Goal: Transaction & Acquisition: Purchase product/service

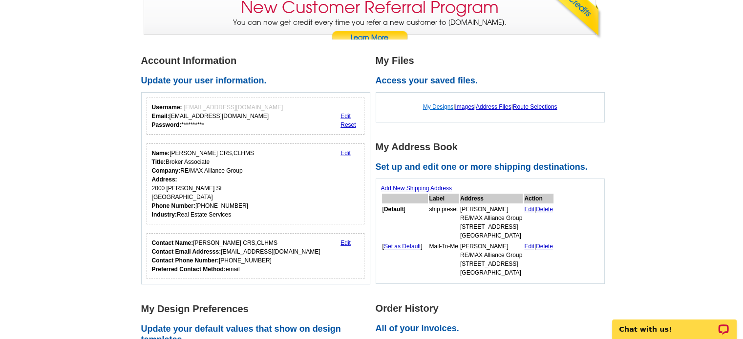
click at [434, 107] on link "My Designs" at bounding box center [438, 106] width 31 height 7
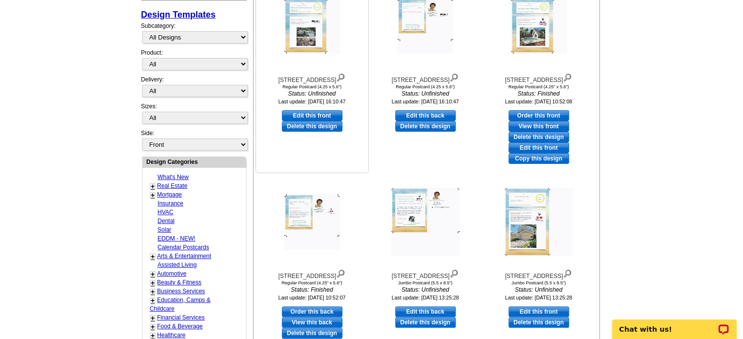
scroll to position [244, 0]
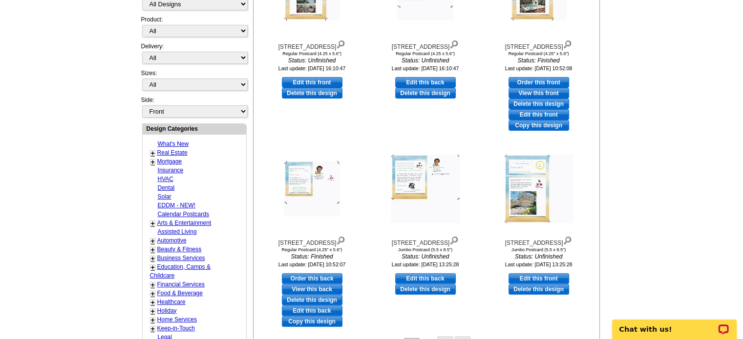
click at [167, 150] on link "Real Estate" at bounding box center [172, 152] width 30 height 7
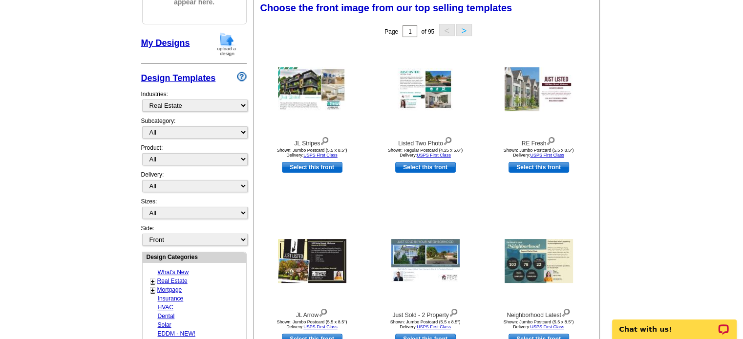
scroll to position [144, 0]
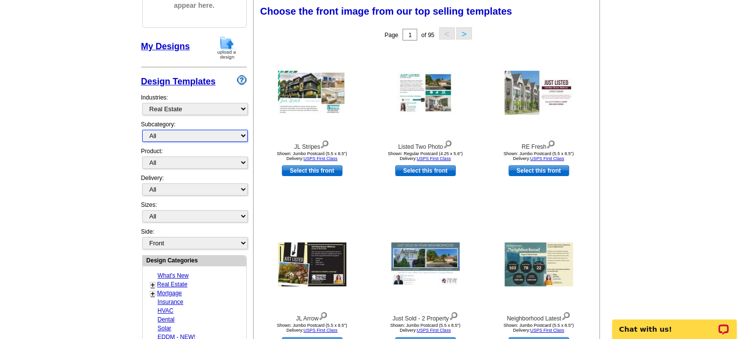
click at [230, 136] on select "All RE/MAX® Referrals Keller Williams® Berkshire Hathaway Home Services Century…" at bounding box center [194, 136] width 105 height 12
click at [103, 138] on main "Need Help? call 800-260-5887, chat with support, or have our designers make som…" at bounding box center [371, 284] width 743 height 726
click at [215, 163] on select "All Postcards Letters and flyers Business Cards Door Hangers Greeting Cards" at bounding box center [194, 163] width 105 height 12
select select "1"
click at [142, 157] on select "All Postcards Letters and flyers Business Cards Door Hangers Greeting Cards" at bounding box center [194, 163] width 105 height 12
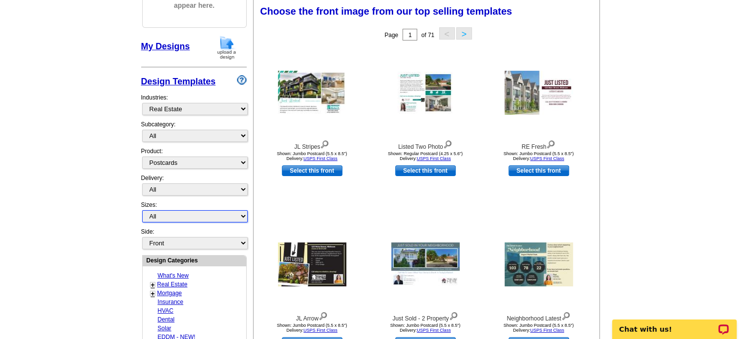
click at [237, 214] on select "All Jumbo Postcard (5.5" x 8.5") Regular Postcard (4.25" x 5.6") Panoramic Post…" at bounding box center [194, 216] width 105 height 12
select select "14"
click at [142, 210] on select "All Jumbo Postcard (5.5" x 8.5") Regular Postcard (4.25" x 5.6") Panoramic Post…" at bounding box center [194, 216] width 105 height 12
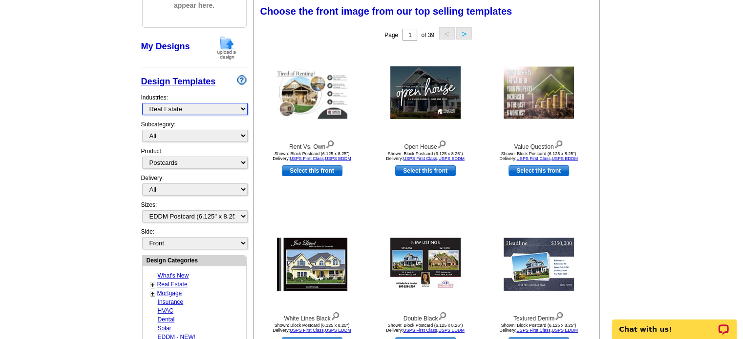
click at [239, 110] on select "What's New Real Estate Mortgage Insurance HVAC Dental Solar EDDM - NEW! Calenda…" at bounding box center [194, 109] width 105 height 12
click at [142, 103] on select "What's New Real Estate Mortgage Insurance HVAC Dental Solar EDDM - NEW! Calenda…" at bounding box center [194, 109] width 105 height 12
click at [242, 135] on select "All RE/MAX® Referrals Keller Williams® Berkshire Hathaway Home Services Century…" at bounding box center [194, 136] width 105 height 12
select select "807"
click at [142, 130] on select "All RE/MAX® Referrals Keller Williams® Berkshire Hathaway Home Services Century…" at bounding box center [194, 136] width 105 height 12
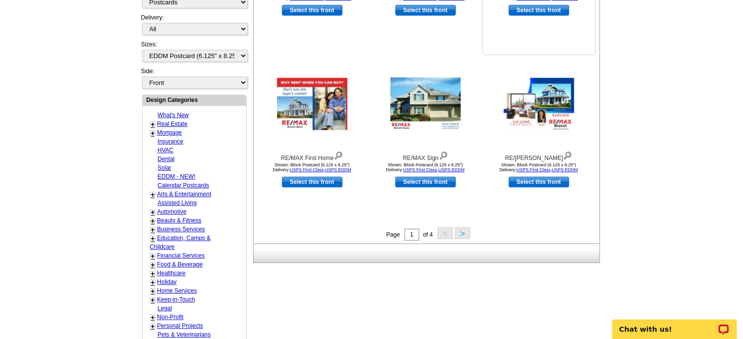
scroll to position [339, 0]
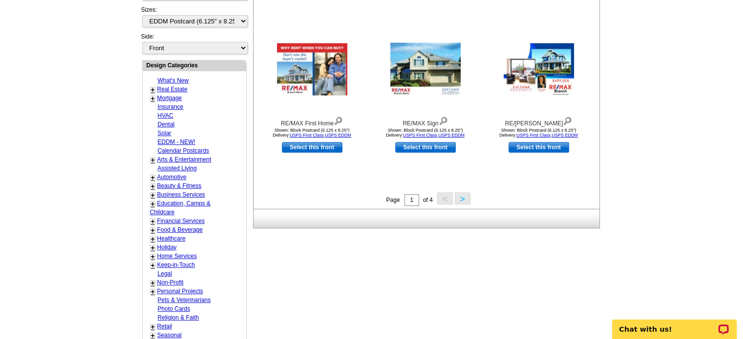
click at [460, 199] on button ">" at bounding box center [463, 198] width 16 height 12
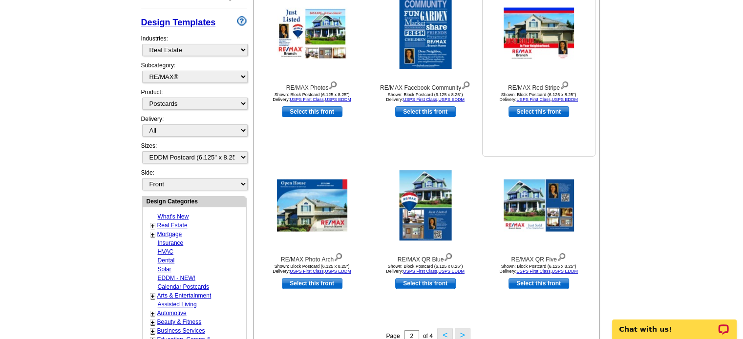
scroll to position [242, 0]
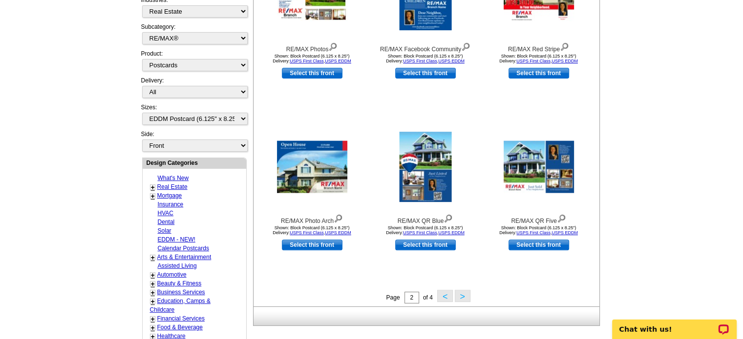
click at [460, 296] on button ">" at bounding box center [463, 296] width 16 height 12
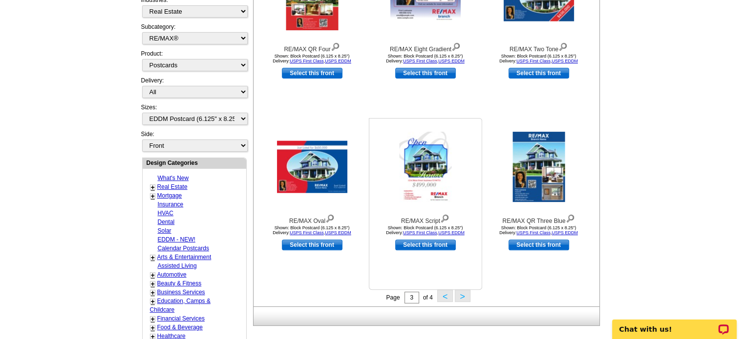
scroll to position [290, 0]
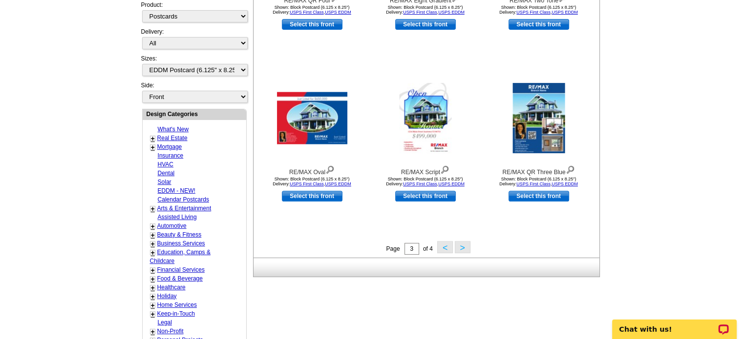
click at [461, 247] on button ">" at bounding box center [463, 247] width 16 height 12
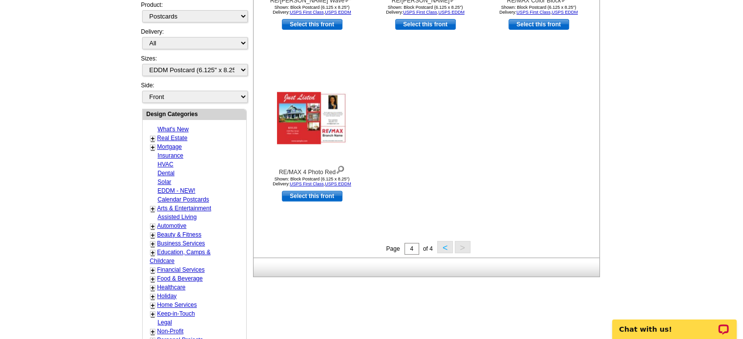
click at [446, 247] on button "<" at bounding box center [445, 247] width 16 height 12
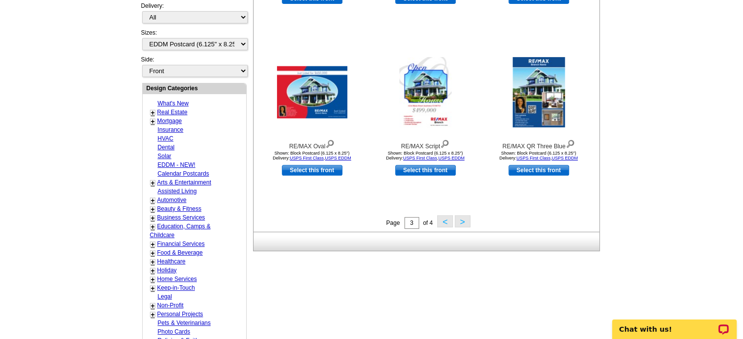
scroll to position [339, 0]
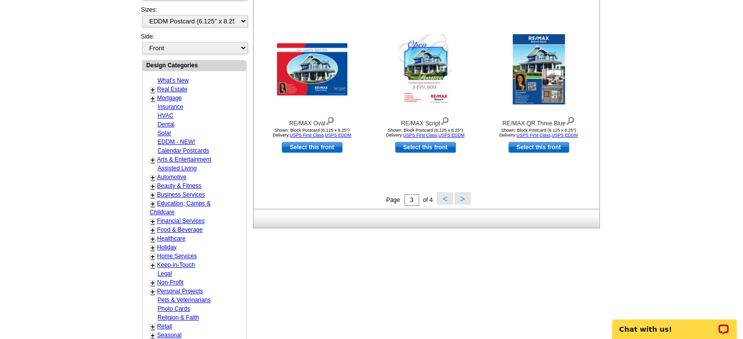
click at [443, 199] on button "<" at bounding box center [445, 198] width 16 height 12
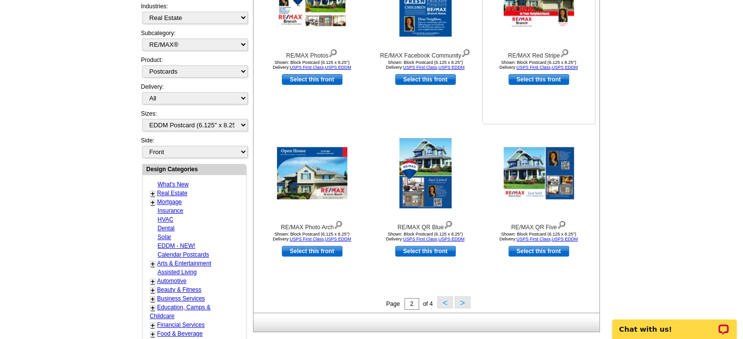
scroll to position [242, 0]
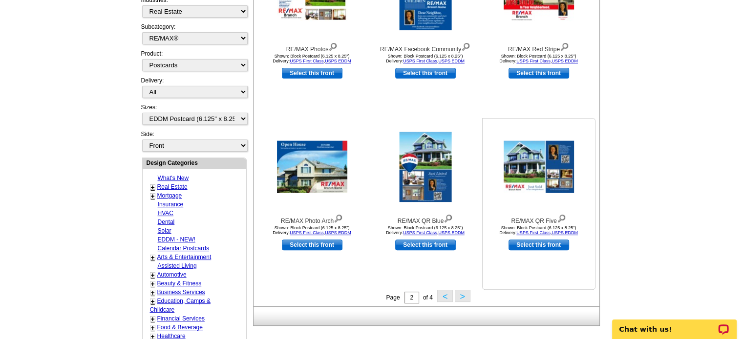
click at [538, 244] on link "Select this front" at bounding box center [538, 245] width 61 height 11
select select "back"
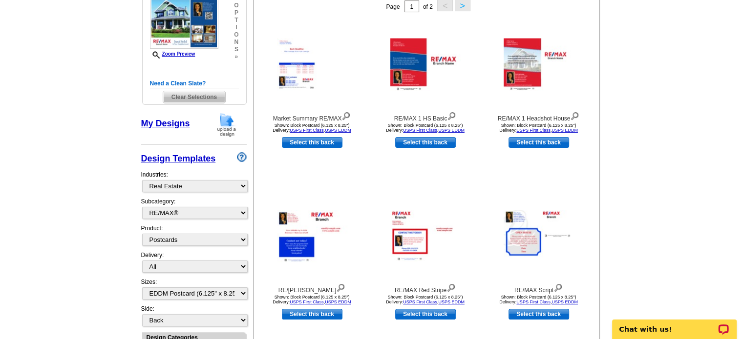
scroll to position [195, 0]
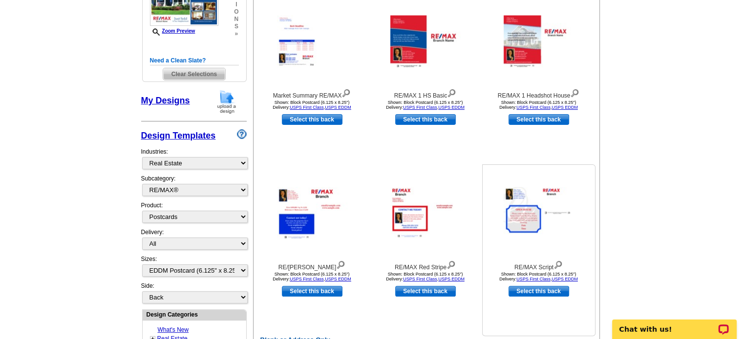
click at [558, 262] on img at bounding box center [557, 264] width 9 height 11
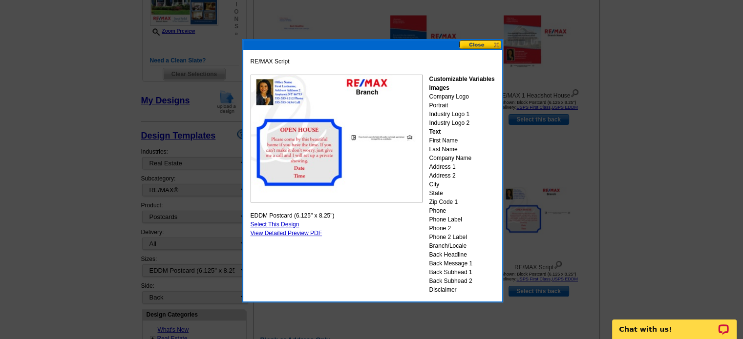
click at [478, 44] on button at bounding box center [480, 44] width 43 height 9
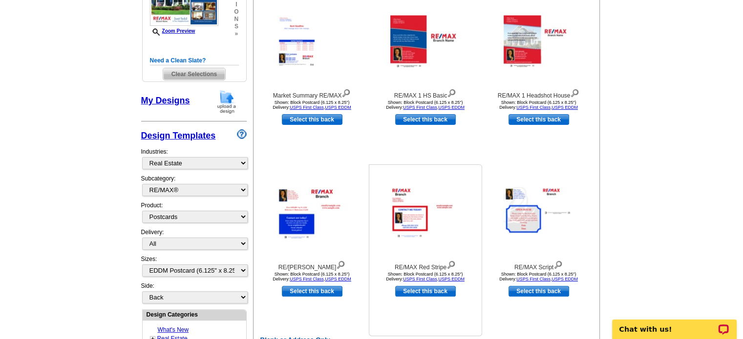
click at [452, 267] on img at bounding box center [450, 264] width 9 height 11
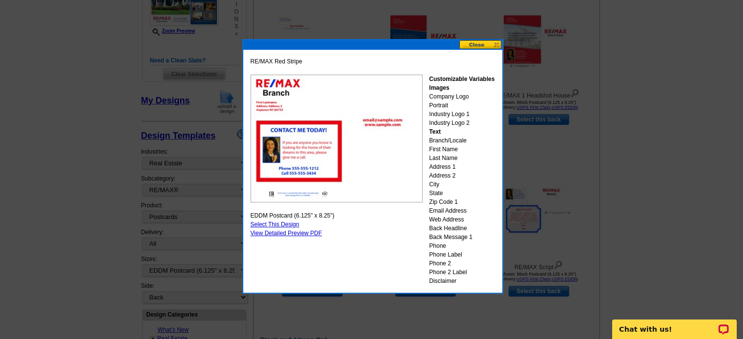
click at [475, 45] on button at bounding box center [480, 44] width 43 height 9
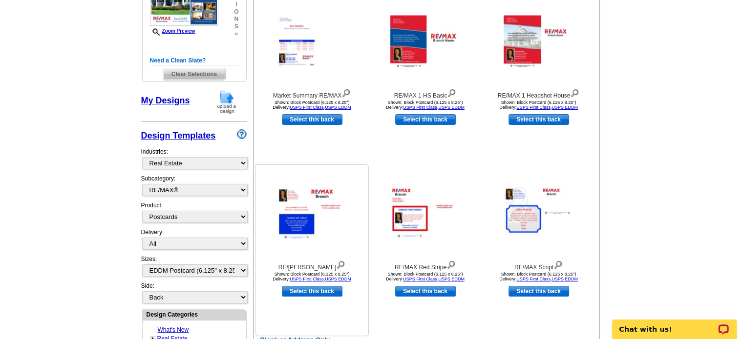
click at [338, 265] on img at bounding box center [340, 264] width 9 height 11
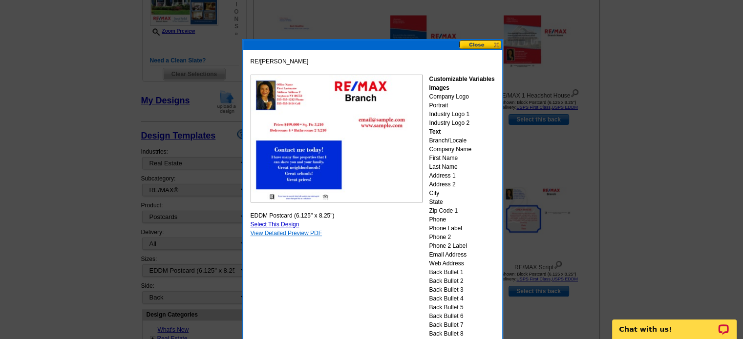
click at [278, 232] on link "View Detailed Preview PDF" at bounding box center [286, 233] width 72 height 7
click at [476, 43] on button at bounding box center [480, 44] width 43 height 9
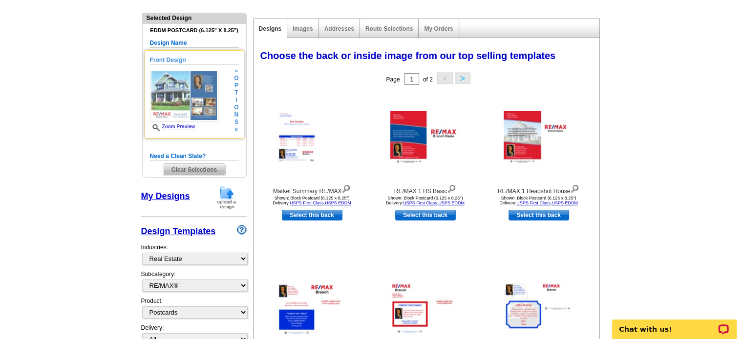
scroll to position [98, 0]
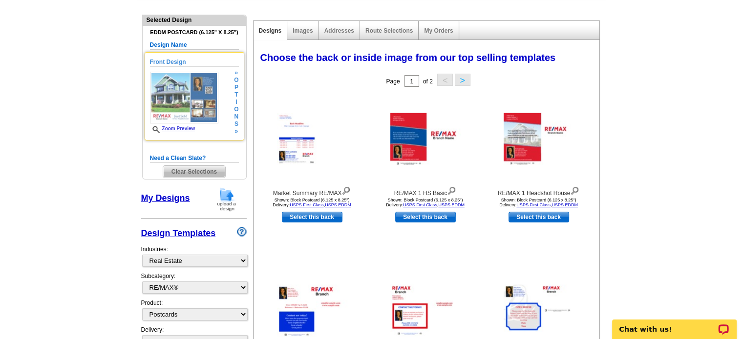
click at [176, 128] on link "Zoom Preview" at bounding box center [172, 128] width 45 height 5
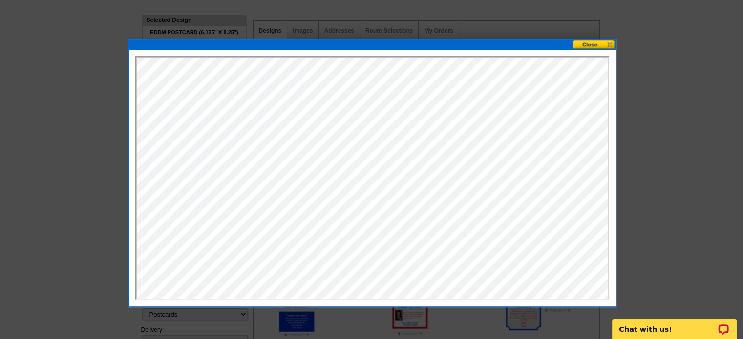
click at [591, 44] on button at bounding box center [593, 44] width 43 height 9
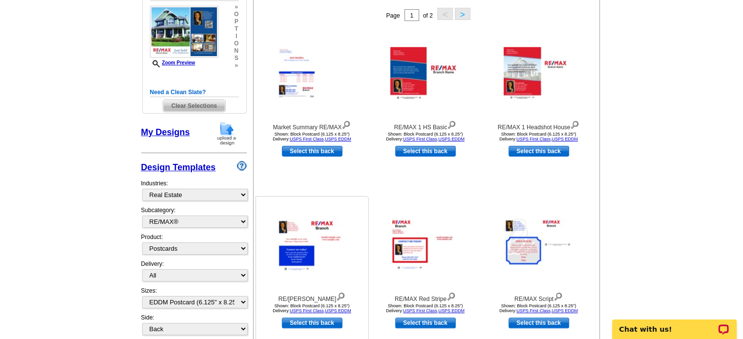
scroll to position [244, 0]
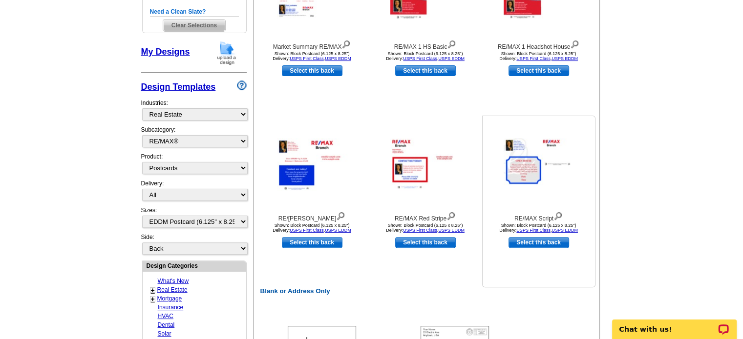
click at [557, 214] on img at bounding box center [557, 215] width 9 height 11
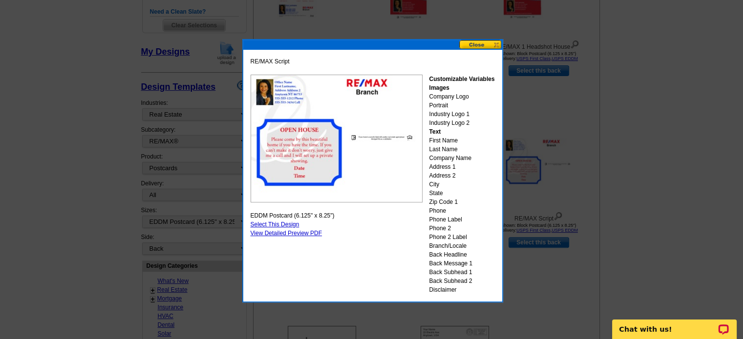
click at [476, 42] on button at bounding box center [480, 44] width 43 height 9
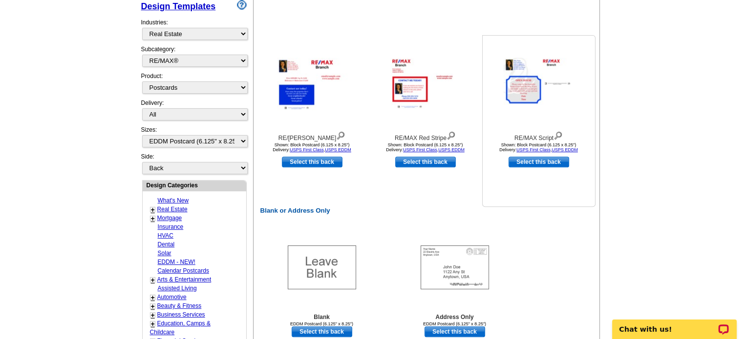
scroll to position [342, 0]
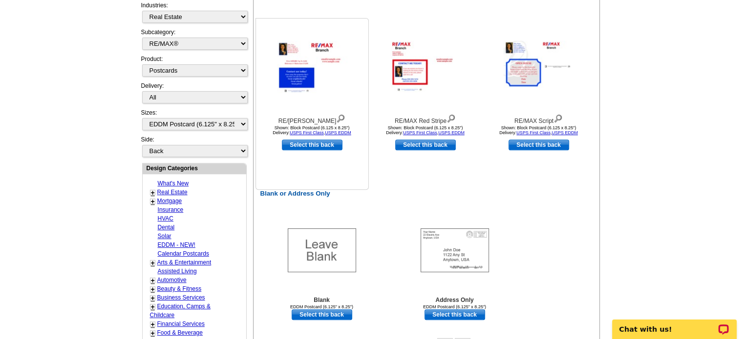
click at [337, 119] on img at bounding box center [340, 117] width 9 height 11
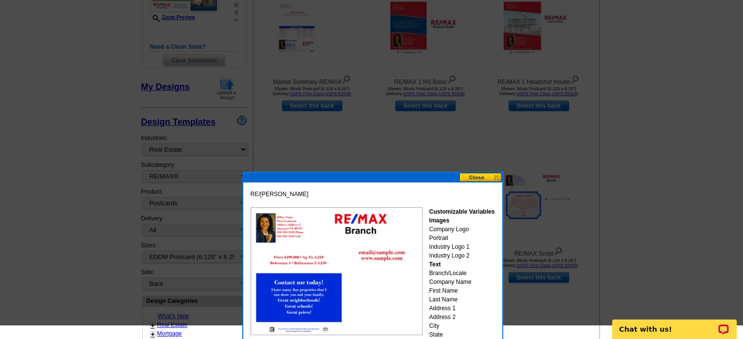
scroll to position [195, 0]
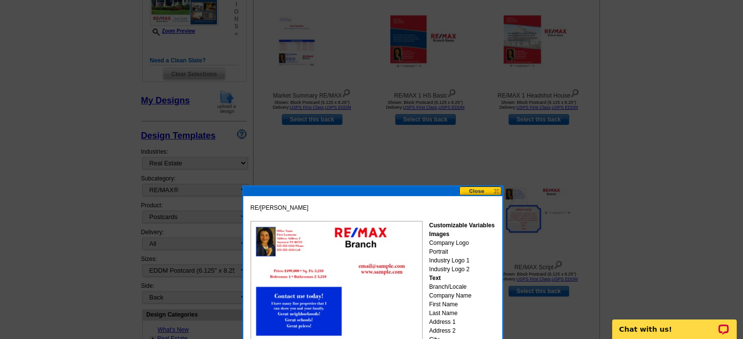
click at [476, 191] on button at bounding box center [480, 190] width 43 height 9
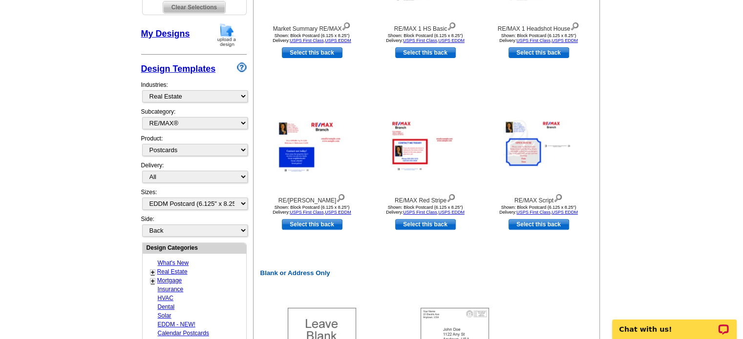
scroll to position [244, 0]
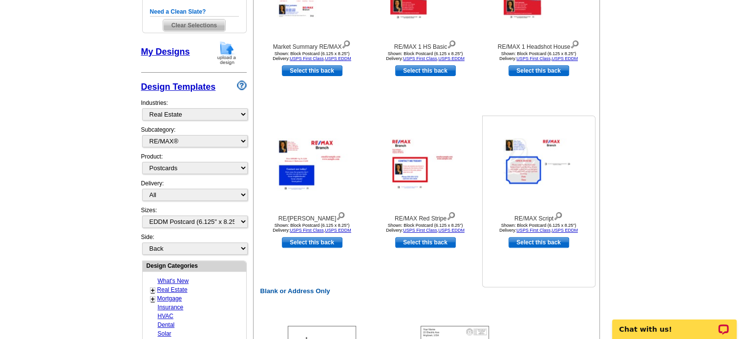
click at [557, 215] on img at bounding box center [557, 215] width 9 height 11
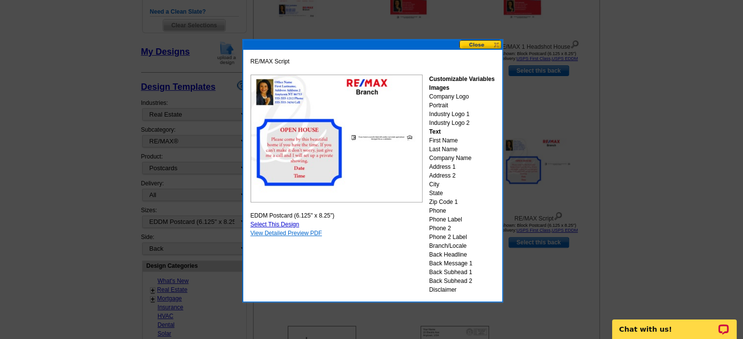
click at [310, 231] on link "View Detailed Preview PDF" at bounding box center [286, 233] width 72 height 7
click at [469, 41] on button at bounding box center [480, 44] width 43 height 9
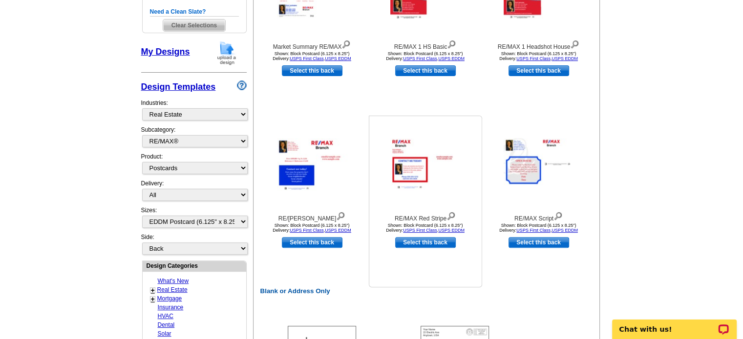
click at [452, 214] on img at bounding box center [450, 215] width 9 height 11
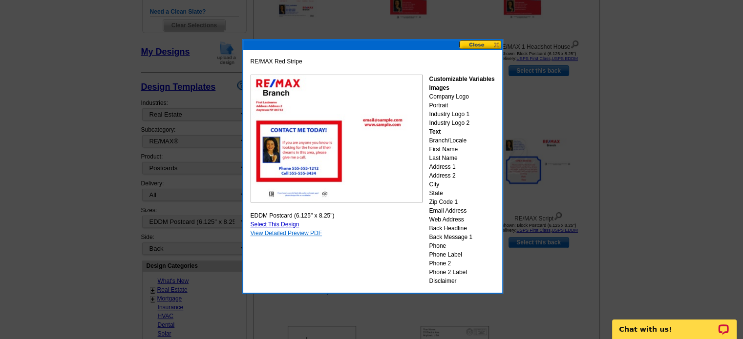
click at [284, 231] on link "View Detailed Preview PDF" at bounding box center [286, 233] width 72 height 7
click at [476, 43] on button at bounding box center [480, 44] width 43 height 9
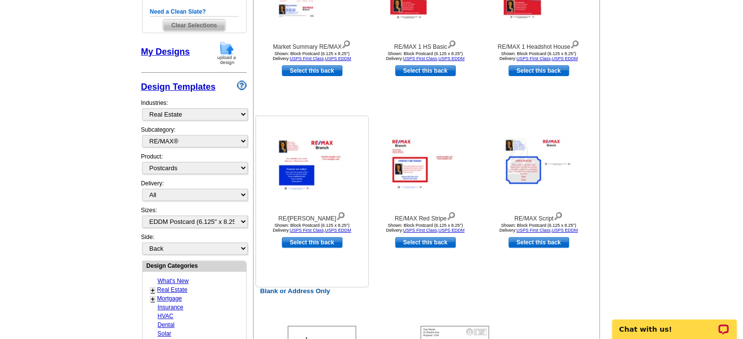
click at [336, 215] on img at bounding box center [340, 215] width 9 height 11
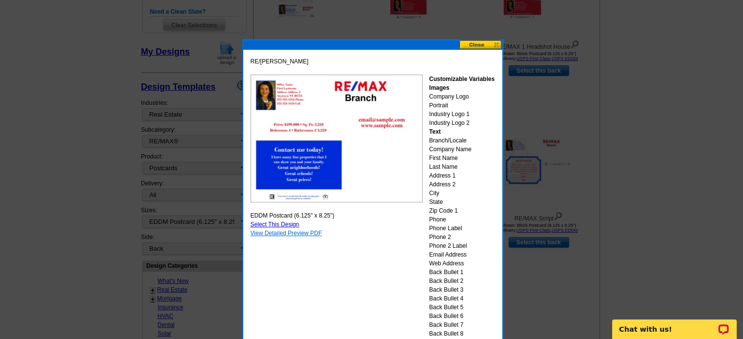
click at [281, 233] on link "View Detailed Preview PDF" at bounding box center [286, 233] width 72 height 7
click at [472, 42] on button at bounding box center [480, 44] width 43 height 9
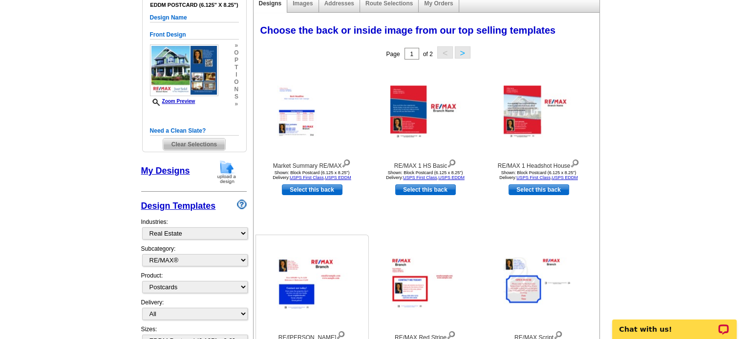
scroll to position [98, 0]
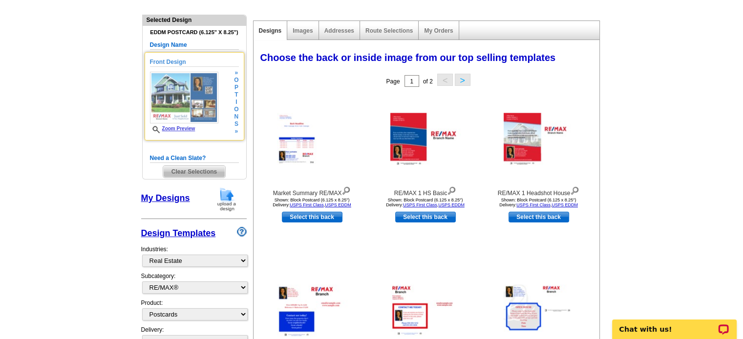
click at [179, 128] on link "Zoom Preview" at bounding box center [172, 128] width 45 height 5
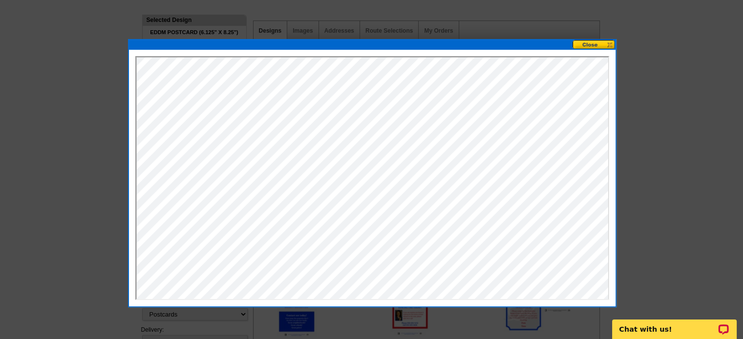
scroll to position [146, 0]
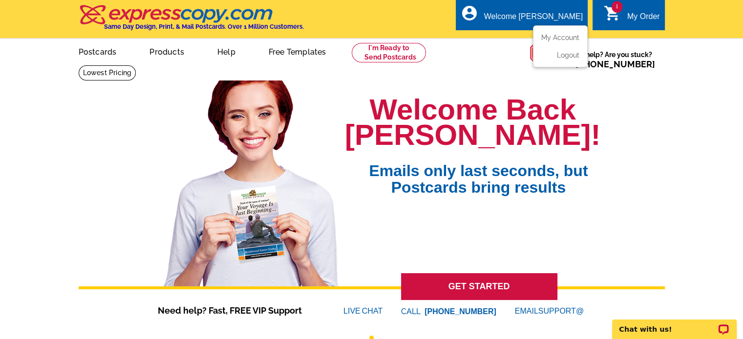
click at [539, 18] on div "Welcome [PERSON_NAME]" at bounding box center [533, 19] width 99 height 14
click at [555, 37] on link "My Account" at bounding box center [558, 37] width 42 height 9
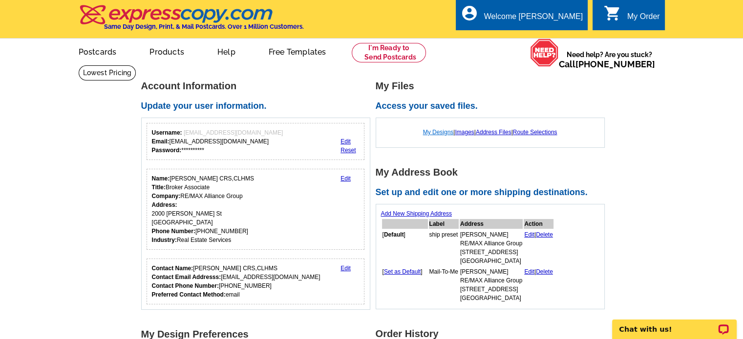
click at [430, 133] on link "My Designs" at bounding box center [438, 132] width 31 height 7
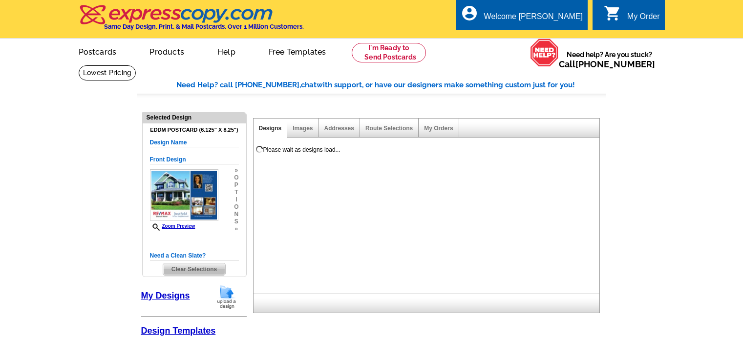
select select "1"
select select "14"
select select "back"
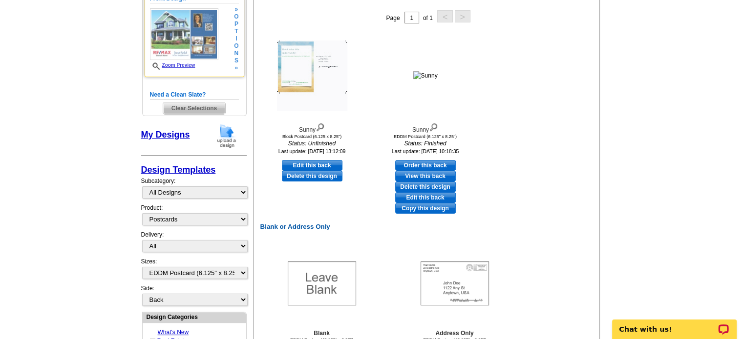
scroll to position [244, 0]
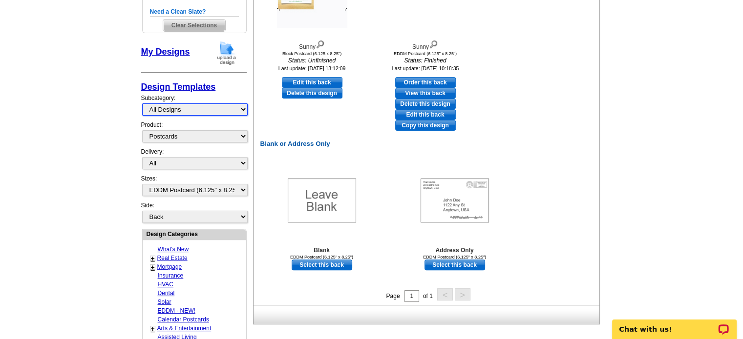
click at [238, 107] on select "All Designs Finished Designs Unfinished Designs" at bounding box center [194, 109] width 105 height 12
click at [109, 99] on main "Need Help? call 800-260-5887, chat with support, or have our designers make som…" at bounding box center [371, 221] width 743 height 800
click at [238, 160] on select "All First Class Mail Shipped to Me EDDM Save 66% on Postage" at bounding box center [194, 163] width 105 height 12
select select "1"
click at [142, 157] on select "All First Class Mail Shipped to Me EDDM Save 66% on Postage" at bounding box center [194, 163] width 105 height 12
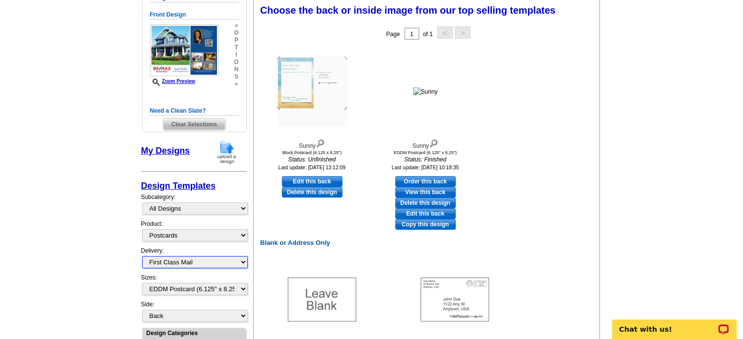
scroll to position [146, 0]
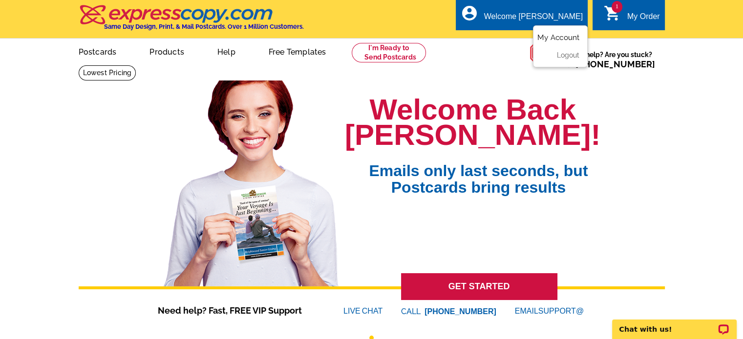
click at [558, 39] on link "My Account" at bounding box center [558, 37] width 42 height 9
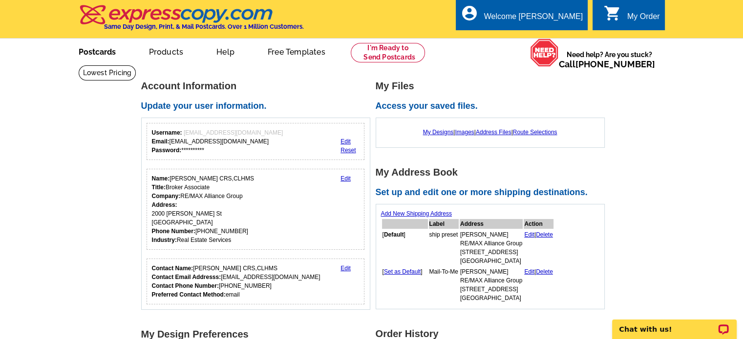
click at [92, 48] on link "Postcards" at bounding box center [97, 51] width 68 height 23
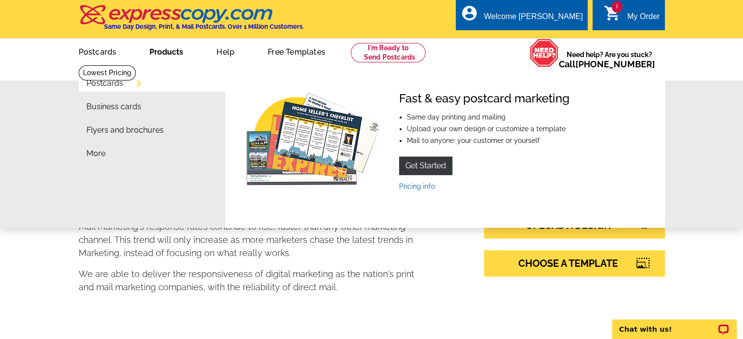
click at [179, 53] on link "Products" at bounding box center [166, 51] width 65 height 23
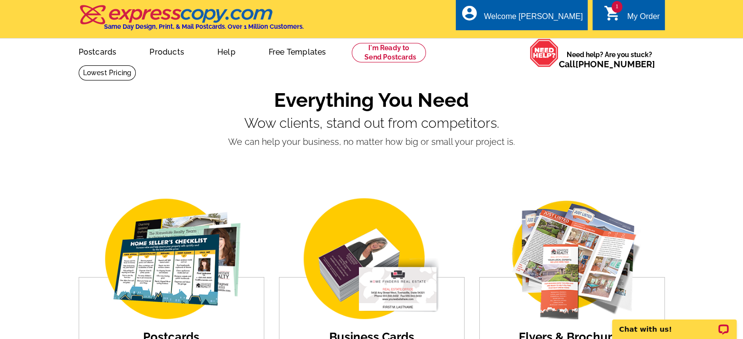
click at [301, 52] on link "Free Templates" at bounding box center [297, 51] width 89 height 23
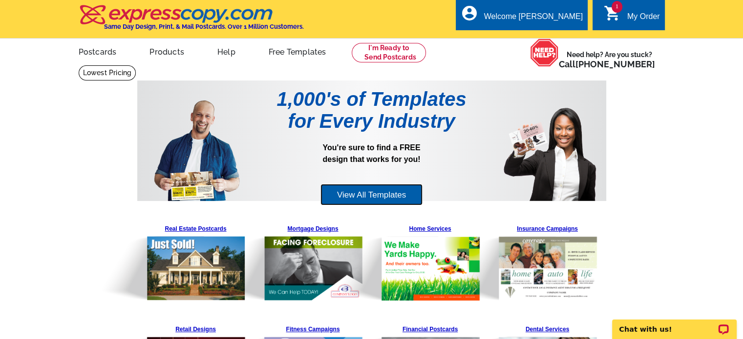
click at [373, 195] on link "View All Templates" at bounding box center [371, 195] width 102 height 22
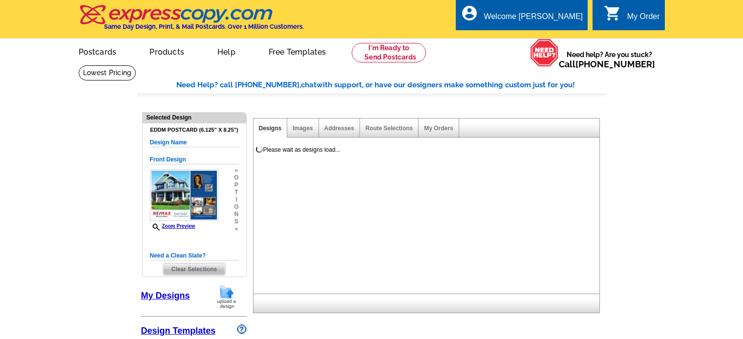
select select "1"
select select "14"
select select "back"
select select "785"
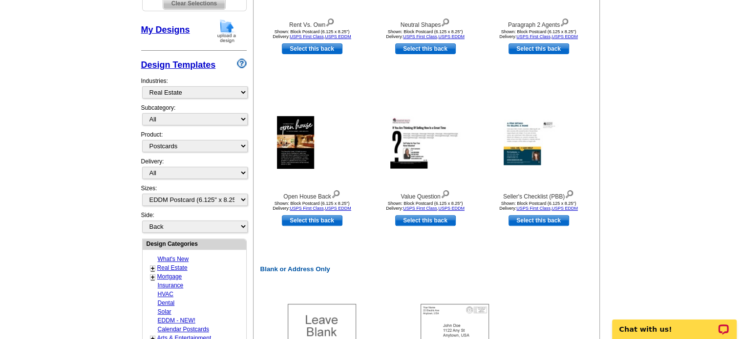
scroll to position [293, 0]
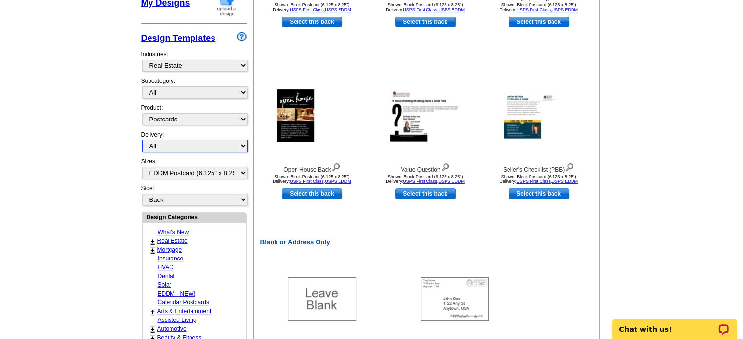
click at [242, 145] on select "All First Class Mail Shipped to Me EDDM Save 66% on Postage" at bounding box center [194, 146] width 105 height 12
select select "1"
click at [142, 140] on select "All First Class Mail Shipped to Me EDDM Save 66% on Postage" at bounding box center [194, 146] width 105 height 12
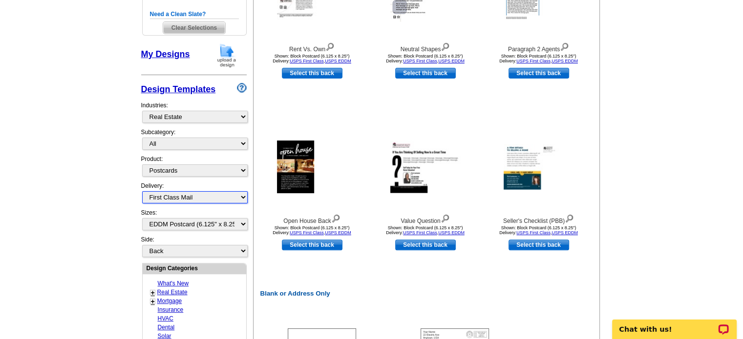
scroll to position [290, 0]
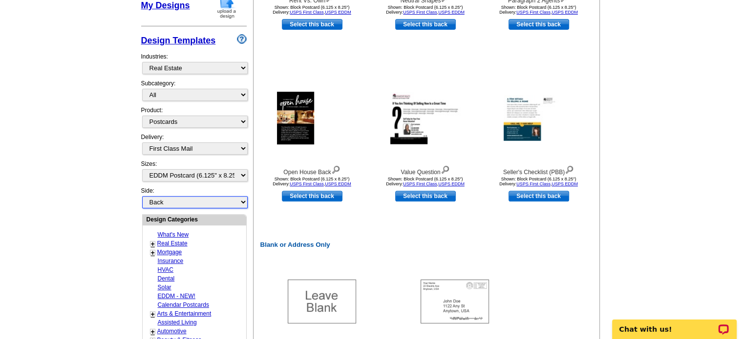
click at [227, 200] on select "Front Back" at bounding box center [194, 202] width 105 height 12
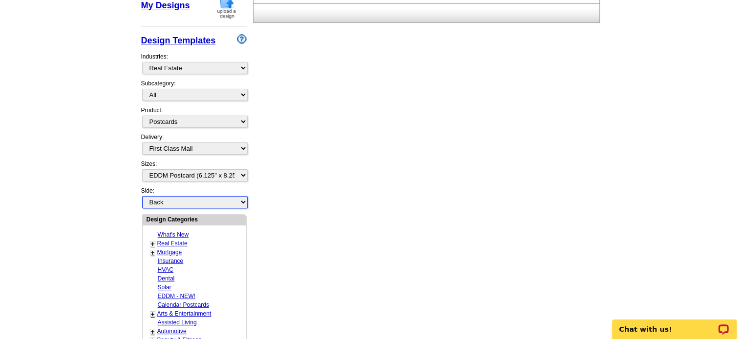
select select "back"
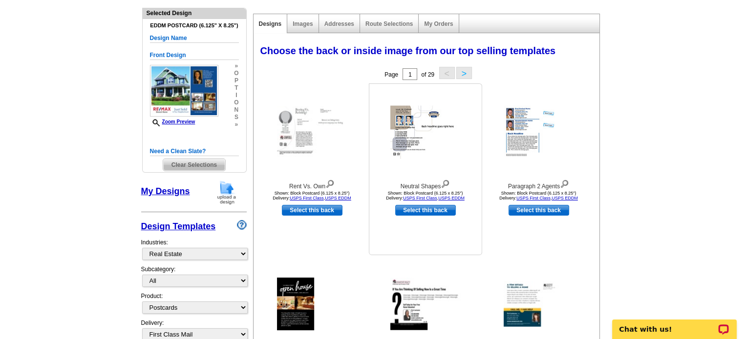
scroll to position [195, 0]
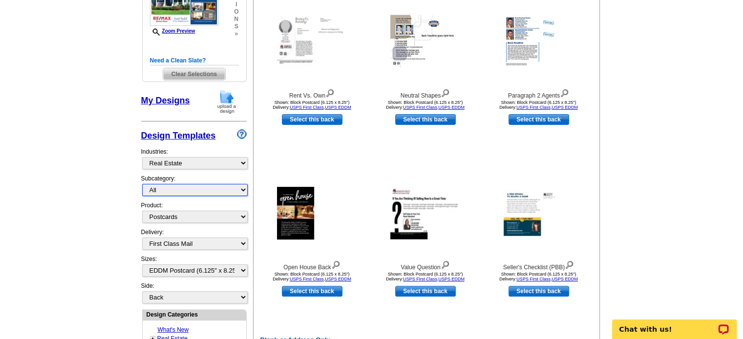
click at [240, 189] on select "All RE/MAX® Referrals Keller Williams® Berkshire Hathaway Home Services Century…" at bounding box center [194, 190] width 105 height 12
select select "807"
click at [142, 184] on select "All RE/MAX® Referrals Keller Williams® Berkshire Hathaway Home Services Century…" at bounding box center [194, 190] width 105 height 12
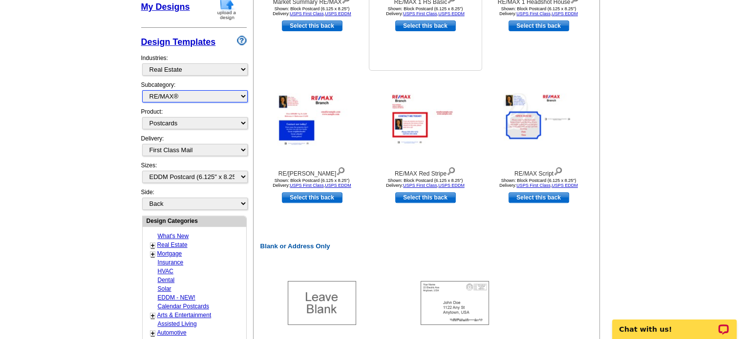
scroll to position [290, 0]
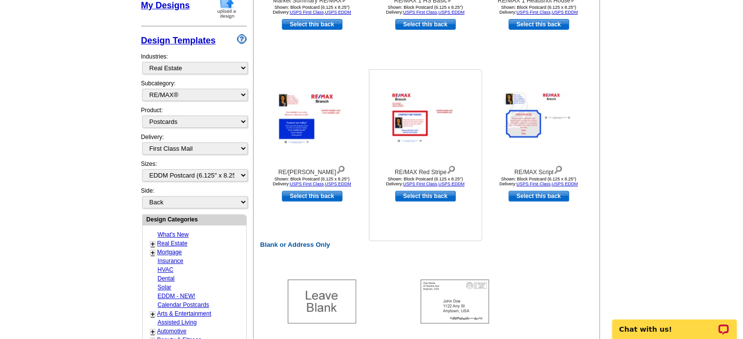
click at [419, 195] on link "Select this back" at bounding box center [425, 196] width 61 height 11
select select "front"
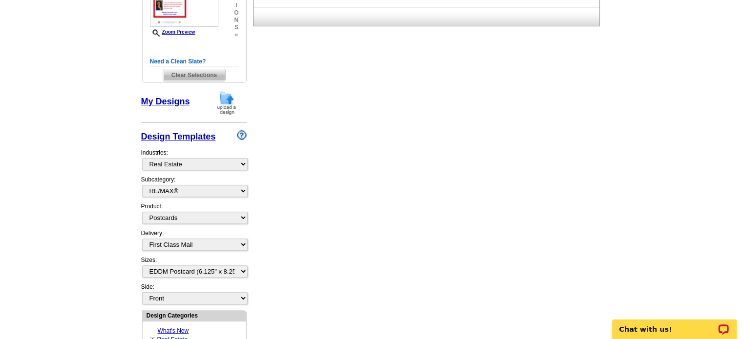
scroll to position [246, 0]
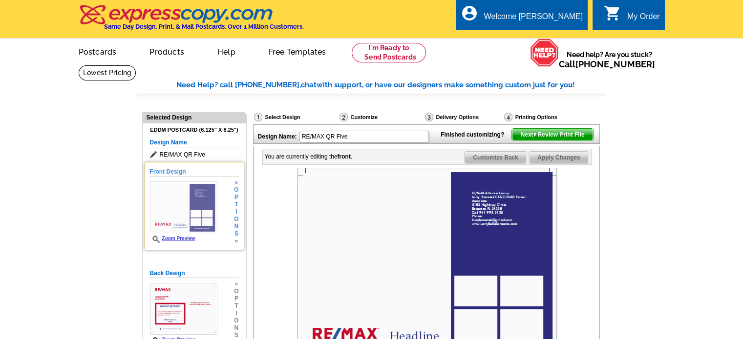
click at [180, 239] on link "Zoom Preview" at bounding box center [172, 238] width 45 height 5
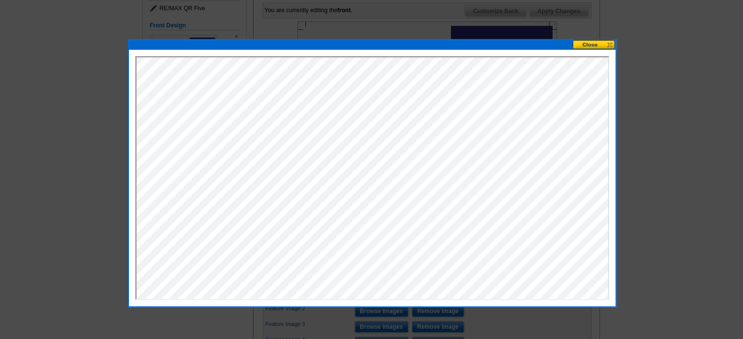
click at [592, 46] on button at bounding box center [593, 44] width 43 height 9
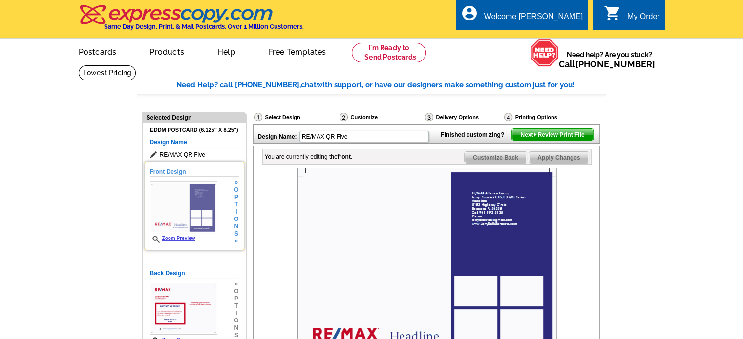
click at [183, 238] on link "Zoom Preview" at bounding box center [172, 238] width 45 height 5
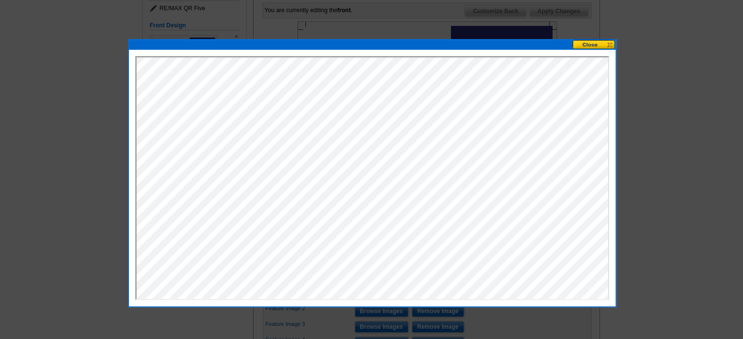
click at [592, 43] on button at bounding box center [593, 44] width 43 height 9
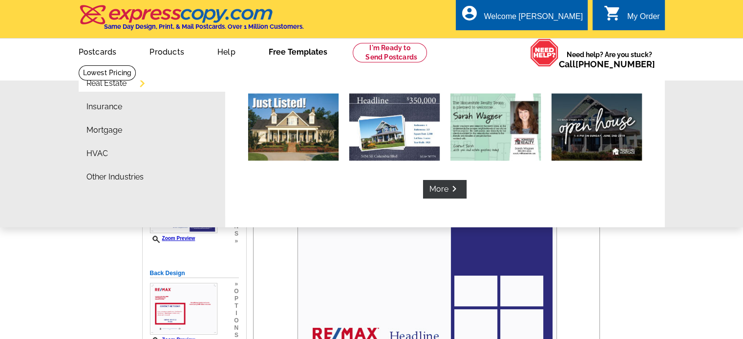
click at [283, 49] on link "Free Templates" at bounding box center [298, 51] width 90 height 23
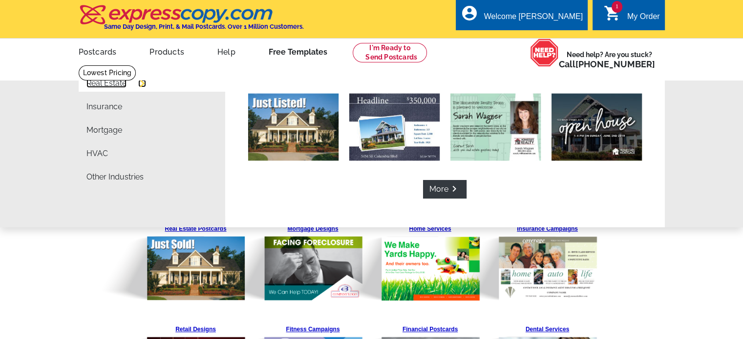
click at [123, 83] on link "Real Estate" at bounding box center [106, 84] width 40 height 8
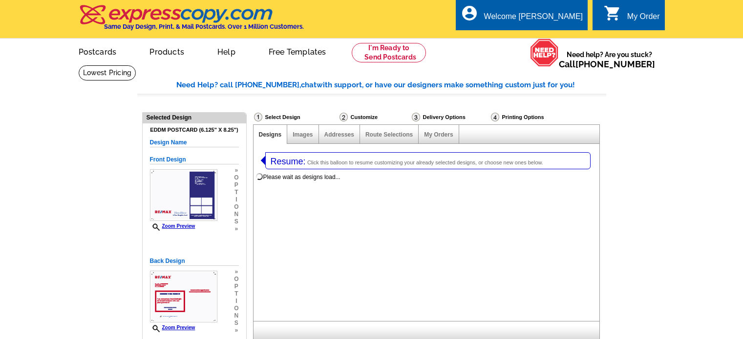
select select "1"
select select "14"
select select "785"
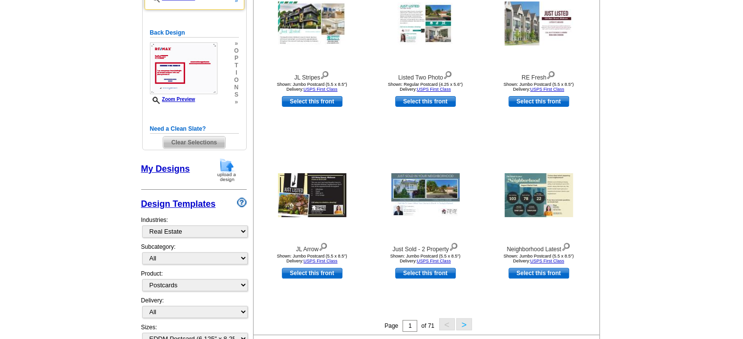
scroll to position [244, 0]
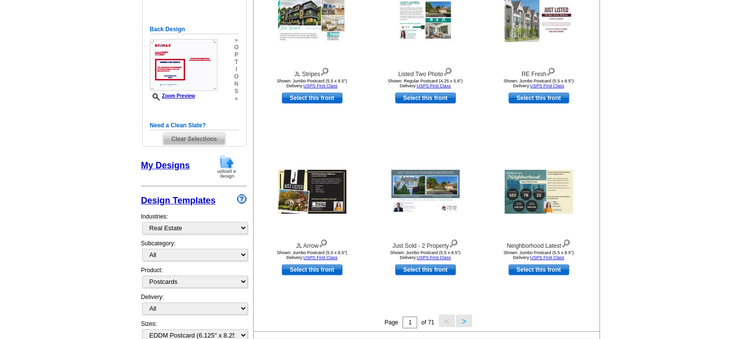
click at [194, 136] on span "Clear Selections" at bounding box center [194, 139] width 62 height 12
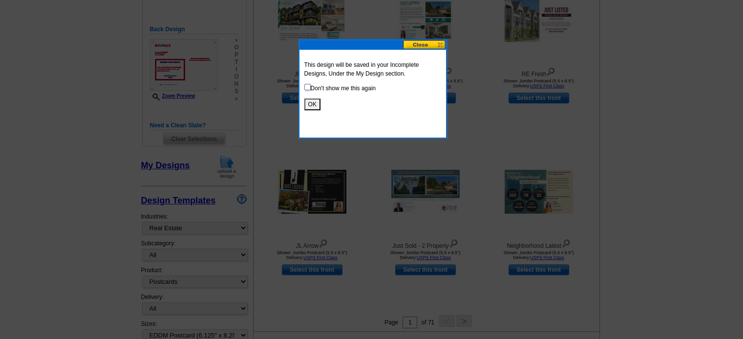
click at [307, 85] on input "checkbox" at bounding box center [307, 87] width 6 height 6
checkbox input "true"
click at [312, 105] on button "OK" at bounding box center [312, 105] width 16 height 12
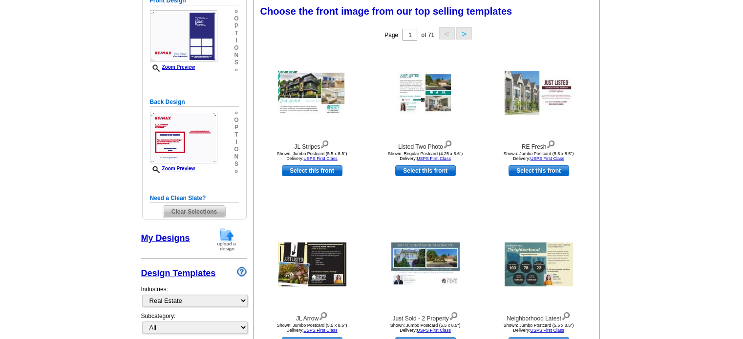
scroll to position [146, 0]
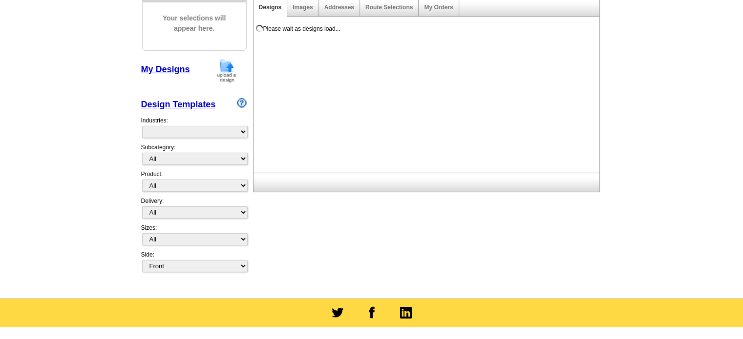
scroll to position [146, 0]
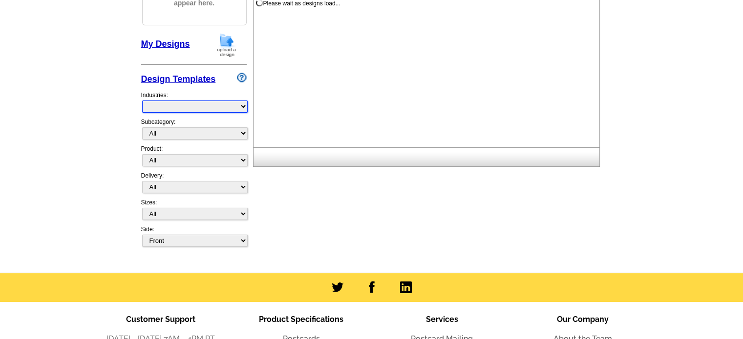
click at [240, 107] on select at bounding box center [194, 107] width 105 height 12
click at [238, 108] on select at bounding box center [194, 107] width 105 height 12
click at [242, 107] on select at bounding box center [194, 107] width 105 height 12
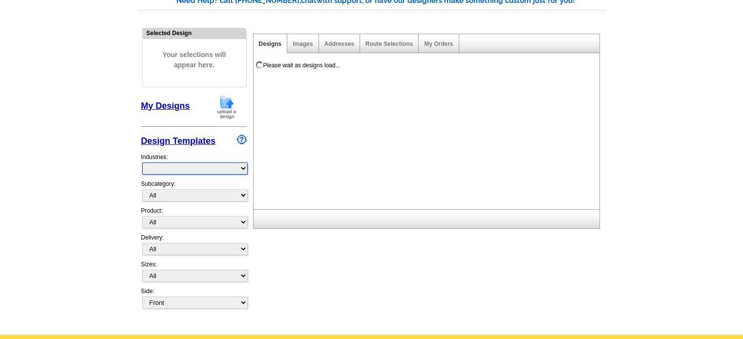
scroll to position [0, 0]
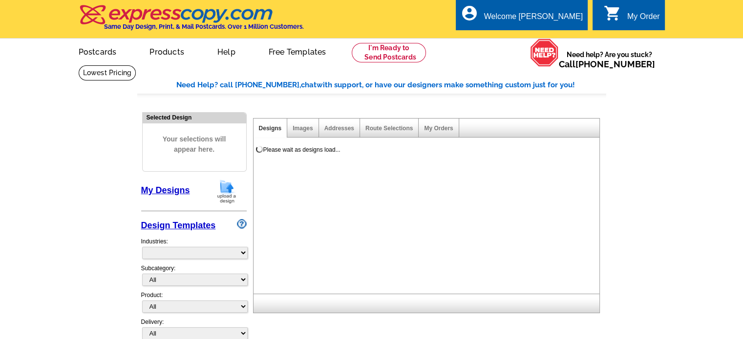
select select "785"
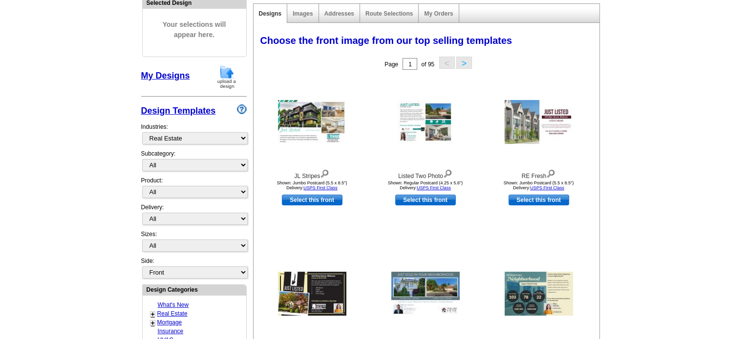
scroll to position [146, 0]
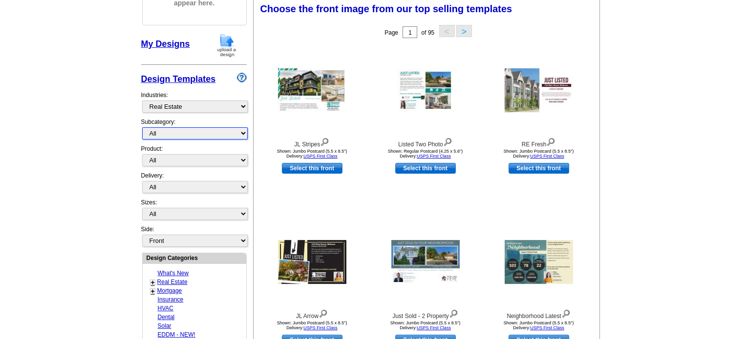
click at [234, 132] on select "All RE/MAX® Referrals [PERSON_NAME]® Berkshire Hathaway Home Services Century 2…" at bounding box center [194, 133] width 105 height 12
select select "807"
click at [142, 127] on select "All RE/MAX® Referrals [PERSON_NAME]® Berkshire Hathaway Home Services Century 2…" at bounding box center [194, 133] width 105 height 12
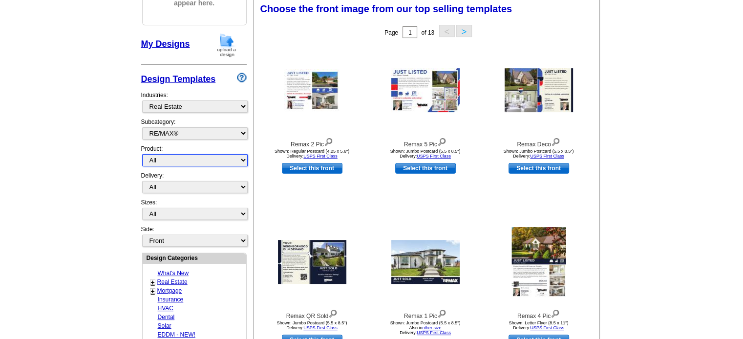
click at [230, 160] on select "All Postcards Letters and flyers Business Cards Door Hangers Greeting Cards" at bounding box center [194, 160] width 105 height 12
select select "1"
click at [142, 154] on select "All Postcards Letters and flyers Business Cards Door Hangers Greeting Cards" at bounding box center [194, 160] width 105 height 12
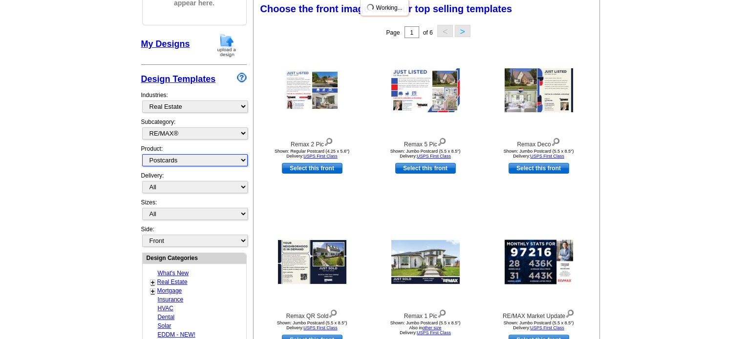
scroll to position [195, 0]
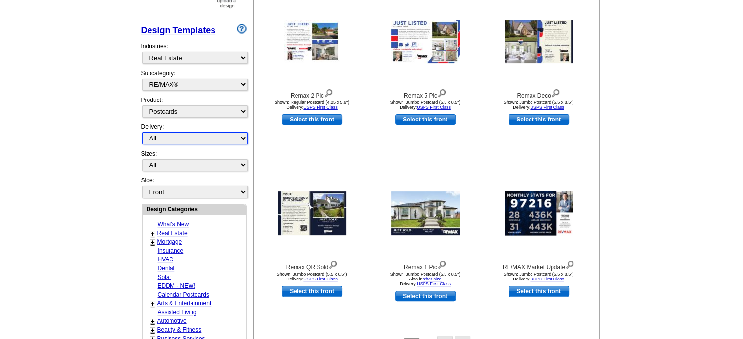
click at [239, 136] on select "All First Class Mail Shipped to Me EDDM Save 66% on Postage" at bounding box center [194, 138] width 105 height 12
select select "1"
click at [142, 132] on select "All First Class Mail Shipped to Me EDDM Save 66% on Postage" at bounding box center [194, 138] width 105 height 12
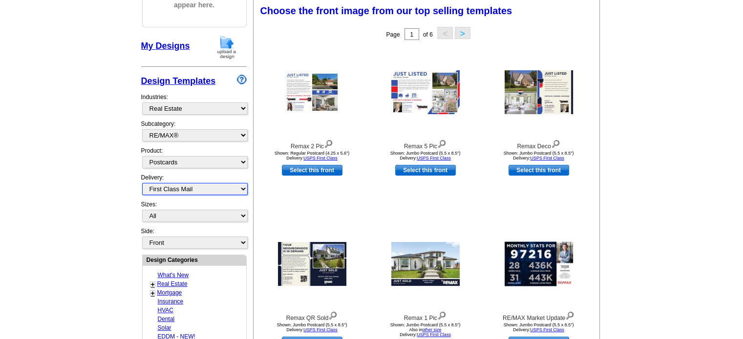
scroll to position [144, 0]
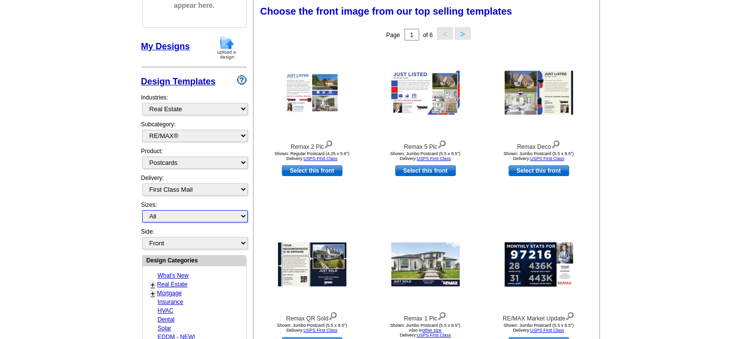
click at [242, 214] on select "All Jumbo Postcard (5.5" x 8.5") Regular Postcard (4.25" x 5.6") Panoramic Post…" at bounding box center [194, 216] width 105 height 12
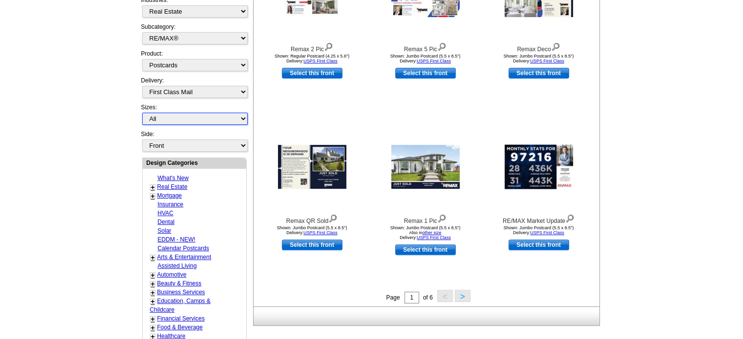
scroll to position [193, 0]
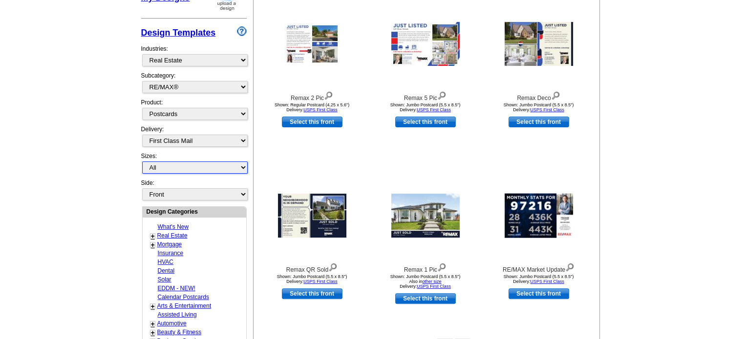
click at [243, 162] on select "All Jumbo Postcard (5.5" x 8.5") Regular Postcard (4.25" x 5.6") Panoramic Post…" at bounding box center [194, 168] width 105 height 12
select select "1"
click at [142, 162] on select "All Jumbo Postcard (5.5" x 8.5") Regular Postcard (4.25" x 5.6") Panoramic Post…" at bounding box center [194, 168] width 105 height 12
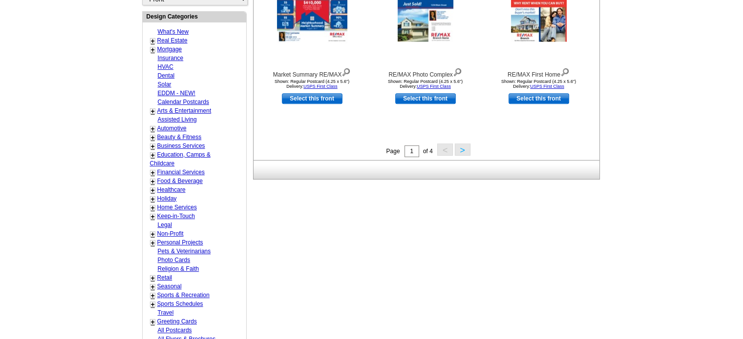
scroll to position [339, 0]
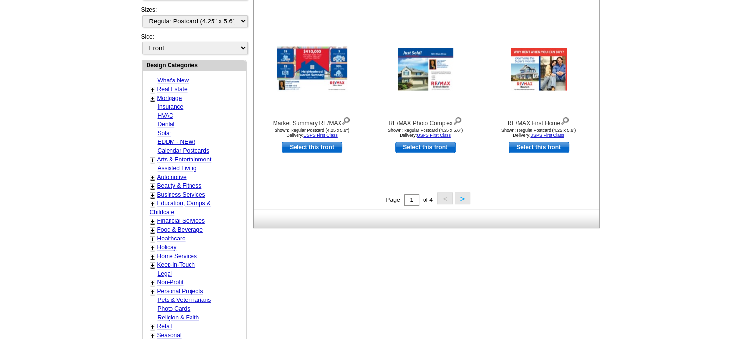
click at [463, 198] on button ">" at bounding box center [463, 198] width 16 height 12
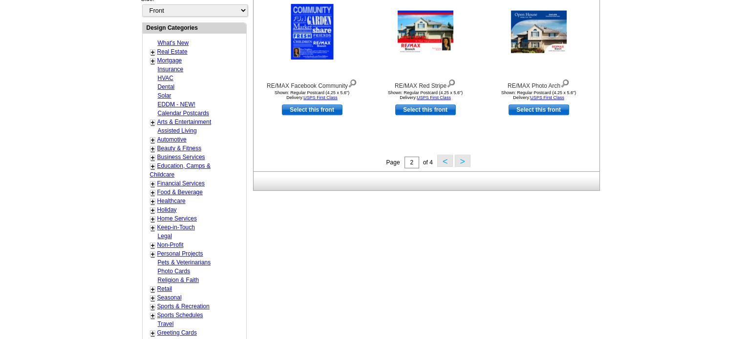
scroll to position [388, 0]
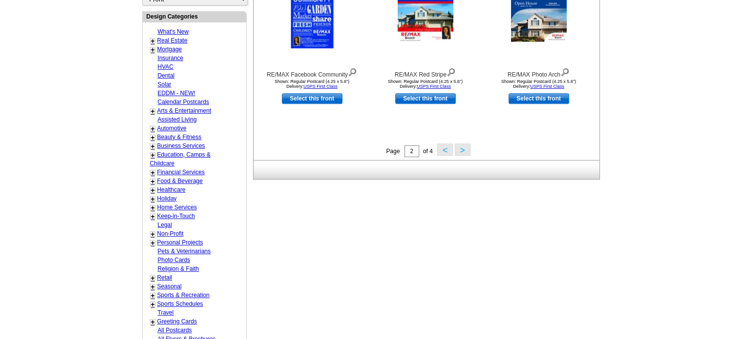
click at [463, 152] on button ">" at bounding box center [463, 150] width 16 height 12
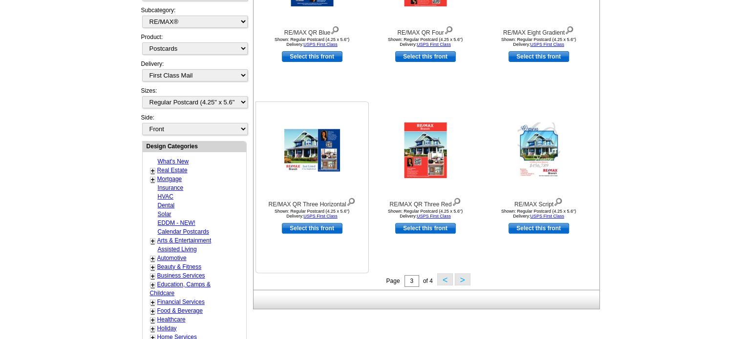
scroll to position [242, 0]
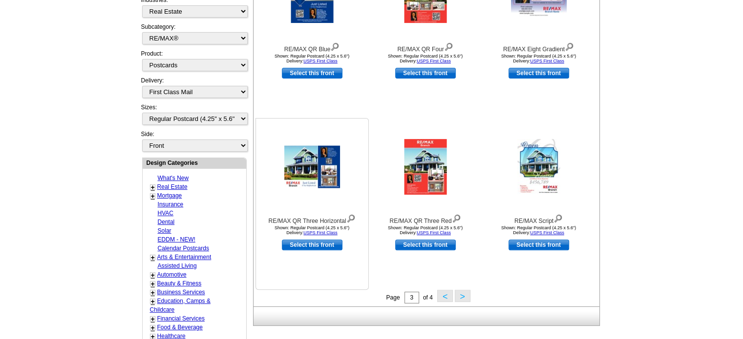
click at [353, 218] on img at bounding box center [350, 217] width 9 height 11
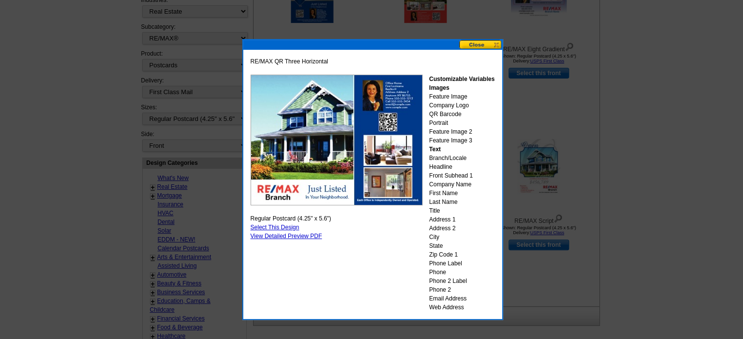
click at [271, 228] on link "Select This Design" at bounding box center [274, 227] width 49 height 7
select select "back"
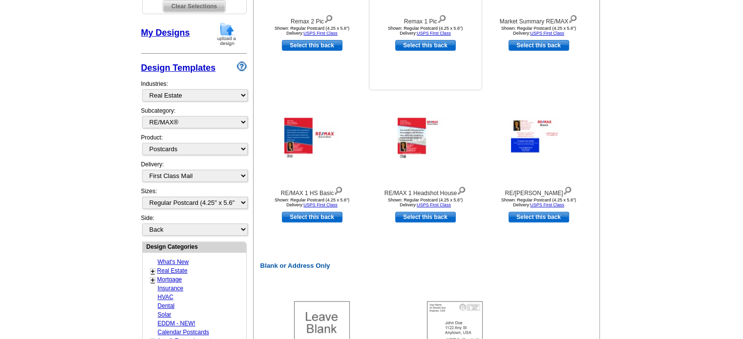
scroll to position [293, 0]
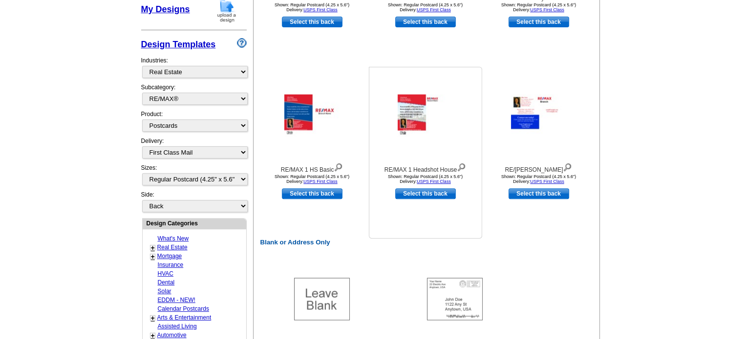
click at [463, 165] on img at bounding box center [460, 166] width 9 height 11
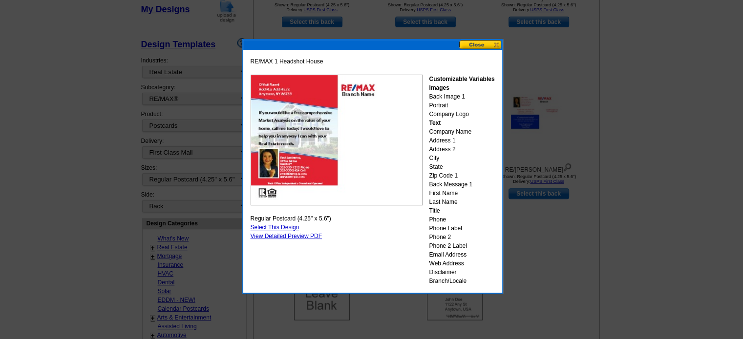
click at [476, 45] on button at bounding box center [480, 44] width 43 height 9
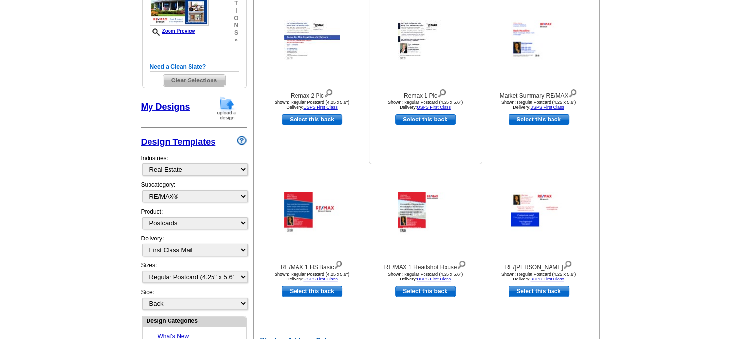
scroll to position [146, 0]
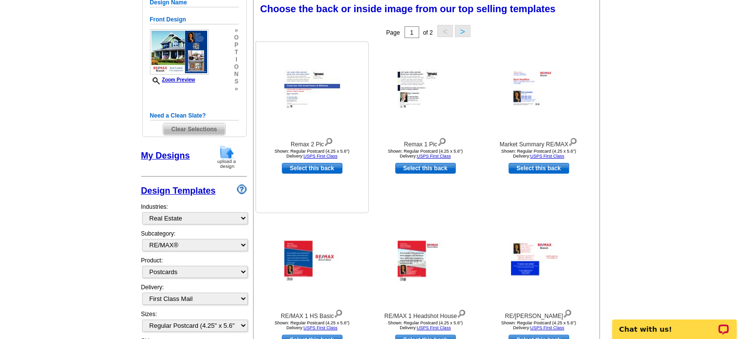
click at [330, 142] on img at bounding box center [328, 141] width 9 height 11
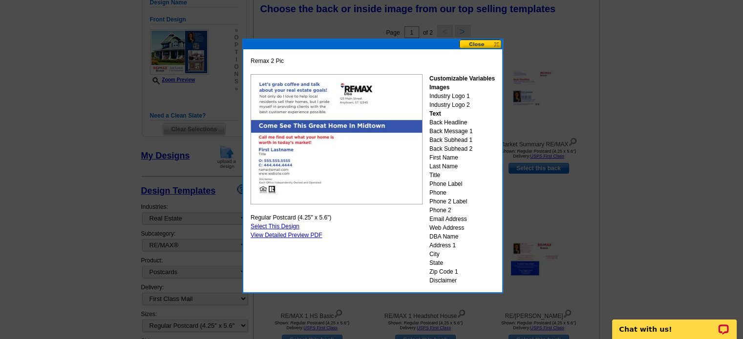
click at [473, 46] on button at bounding box center [480, 44] width 43 height 9
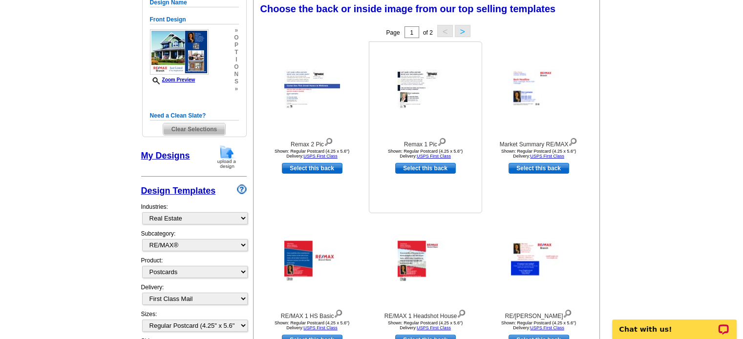
click at [441, 141] on img at bounding box center [441, 141] width 9 height 11
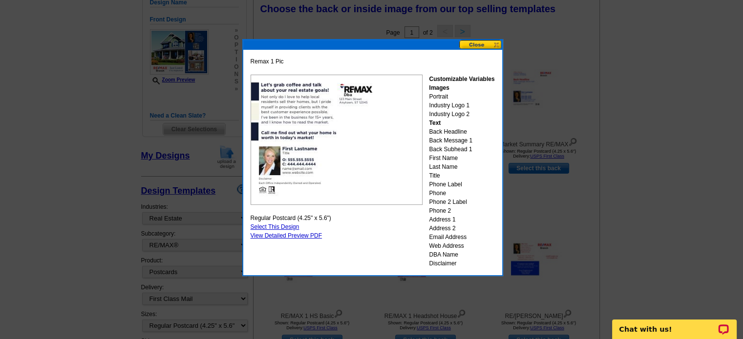
click at [473, 43] on button at bounding box center [480, 44] width 43 height 9
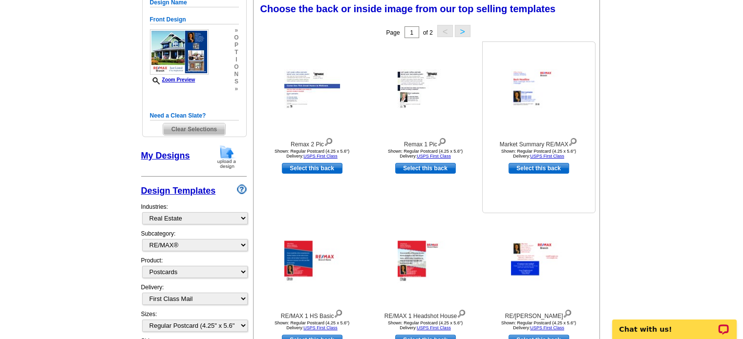
click at [573, 142] on img at bounding box center [572, 141] width 9 height 11
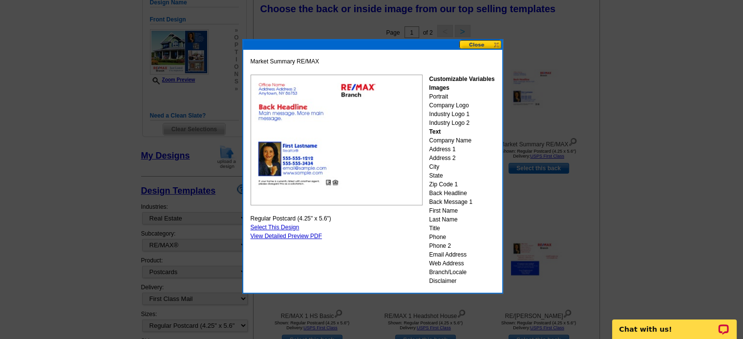
click at [476, 44] on button at bounding box center [480, 44] width 43 height 9
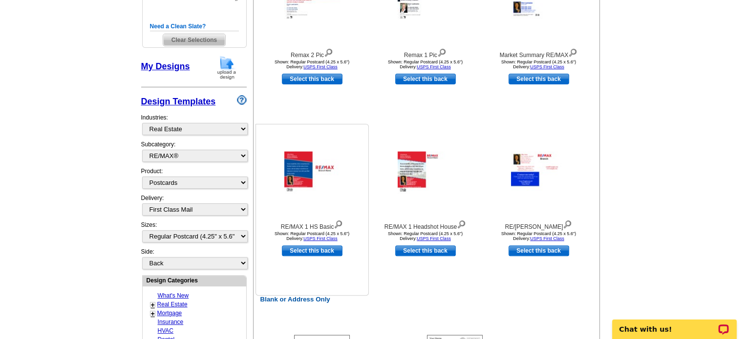
scroll to position [244, 0]
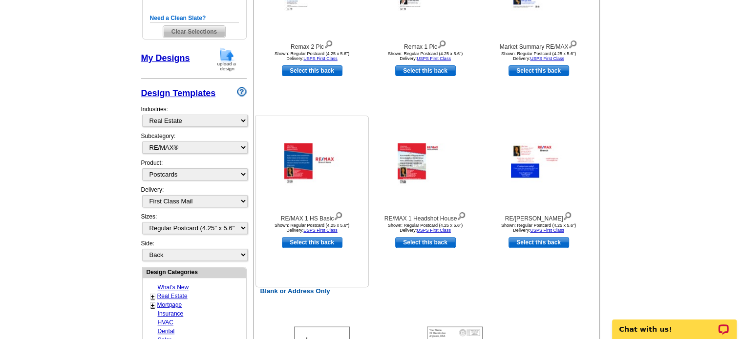
click at [341, 216] on img at bounding box center [337, 215] width 9 height 11
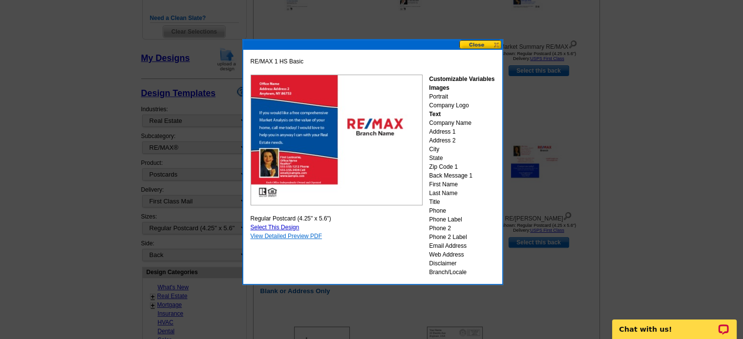
click at [287, 236] on link "View Detailed Preview PDF" at bounding box center [286, 236] width 72 height 7
click at [476, 43] on button at bounding box center [480, 44] width 43 height 9
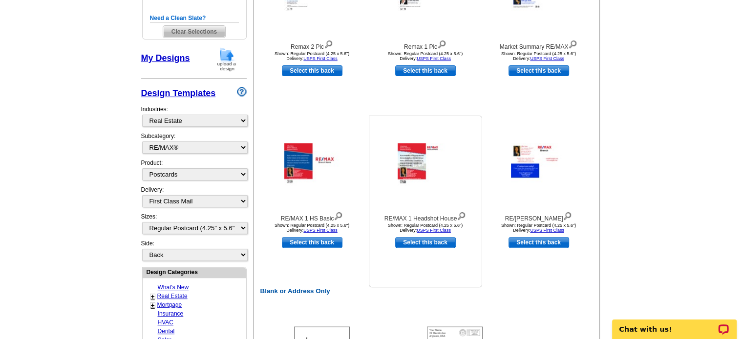
click at [464, 215] on img at bounding box center [460, 215] width 9 height 11
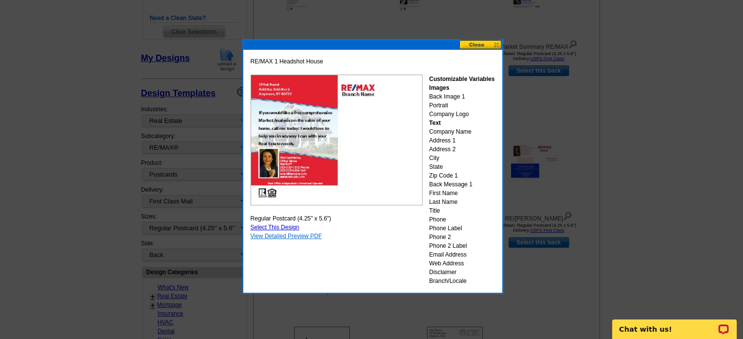
click at [286, 236] on link "View Detailed Preview PDF" at bounding box center [286, 236] width 72 height 7
click at [474, 43] on button at bounding box center [480, 44] width 43 height 9
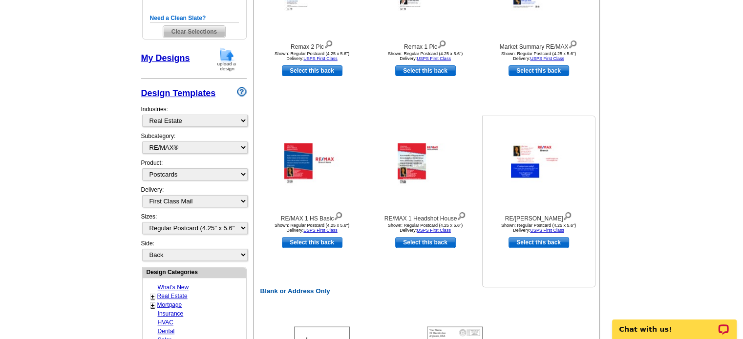
click at [564, 215] on img at bounding box center [566, 215] width 9 height 11
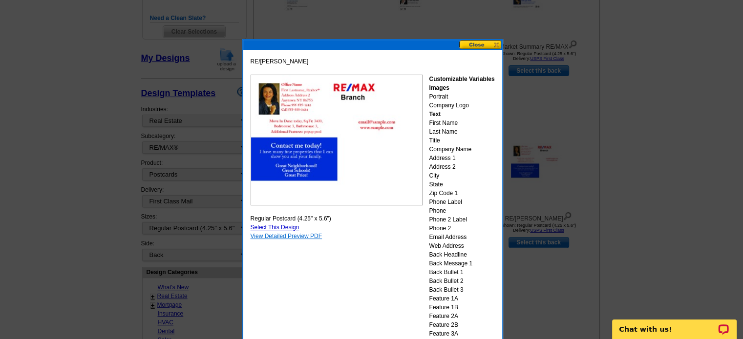
click at [284, 238] on link "View Detailed Preview PDF" at bounding box center [286, 236] width 72 height 7
click at [469, 45] on button at bounding box center [480, 44] width 43 height 9
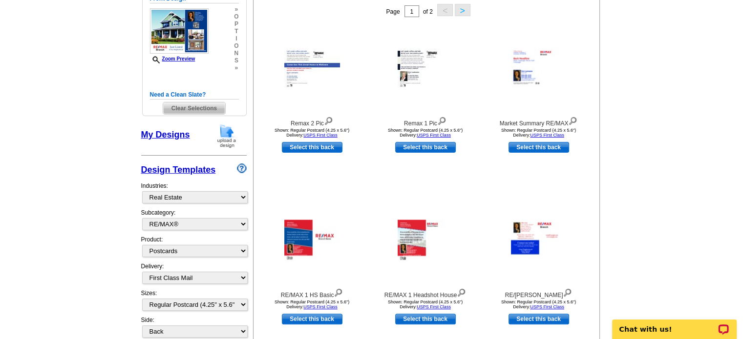
scroll to position [146, 0]
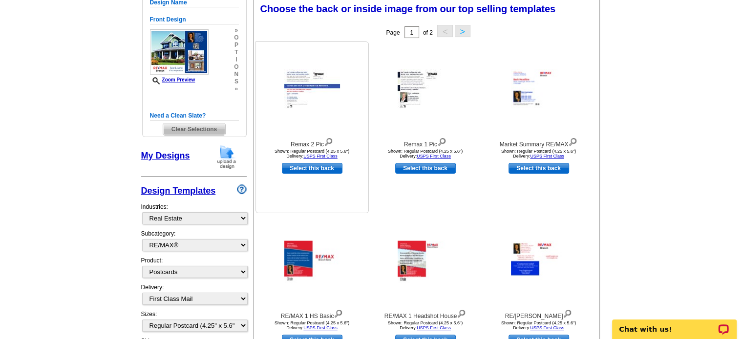
click at [329, 142] on img at bounding box center [328, 141] width 9 height 11
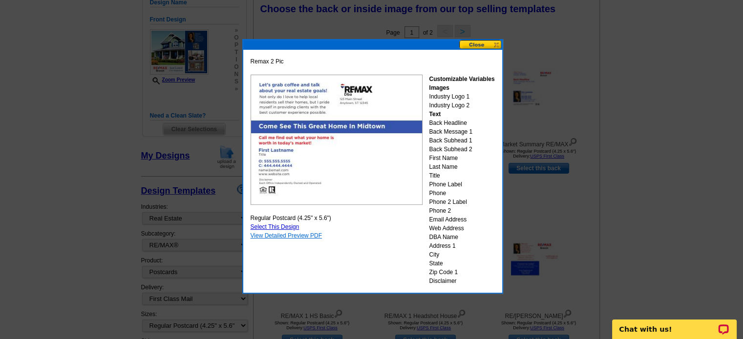
click at [283, 236] on link "View Detailed Preview PDF" at bounding box center [286, 235] width 72 height 7
click at [473, 44] on button at bounding box center [480, 44] width 43 height 9
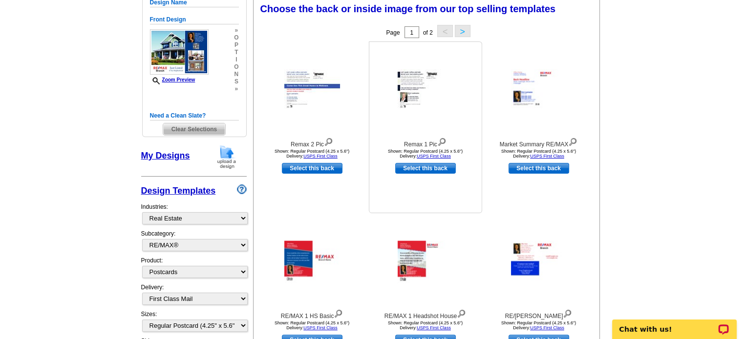
click at [443, 140] on img at bounding box center [441, 141] width 9 height 11
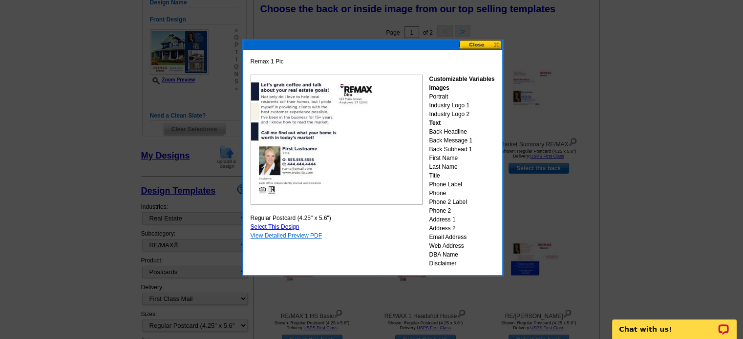
click at [287, 234] on link "View Detailed Preview PDF" at bounding box center [286, 235] width 72 height 7
click at [469, 44] on button at bounding box center [480, 44] width 43 height 9
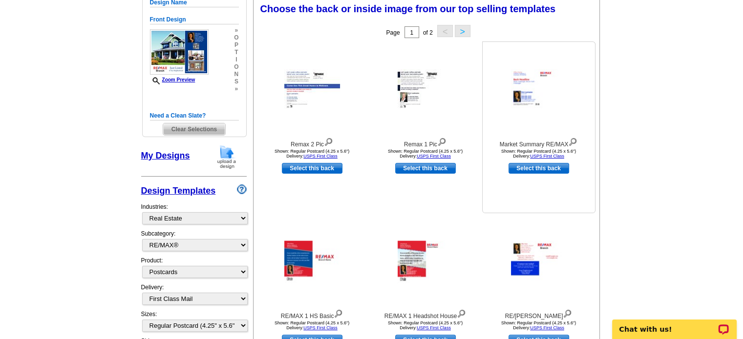
click at [573, 140] on img at bounding box center [572, 141] width 9 height 11
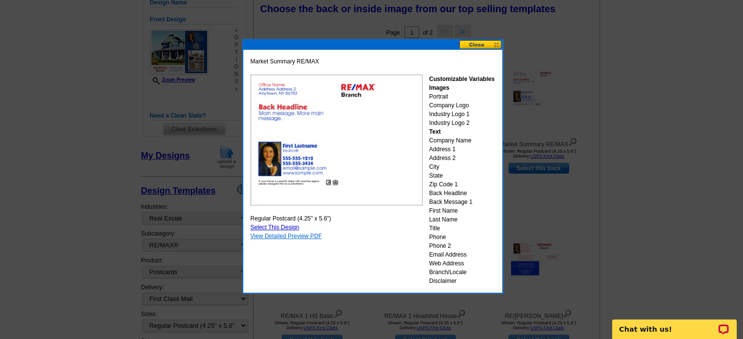
click at [281, 234] on link "View Detailed Preview PDF" at bounding box center [286, 236] width 72 height 7
click at [474, 42] on button at bounding box center [480, 44] width 43 height 9
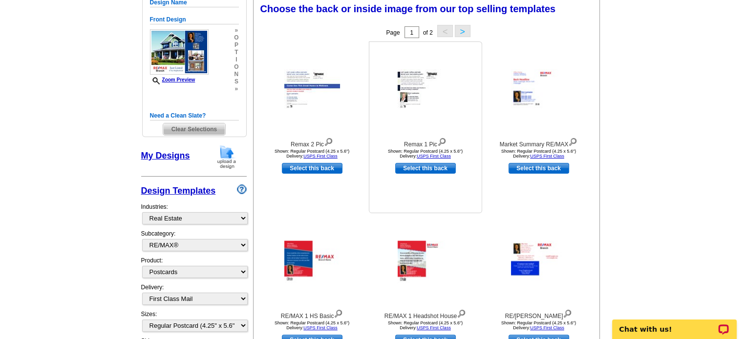
click at [442, 141] on img at bounding box center [441, 141] width 9 height 11
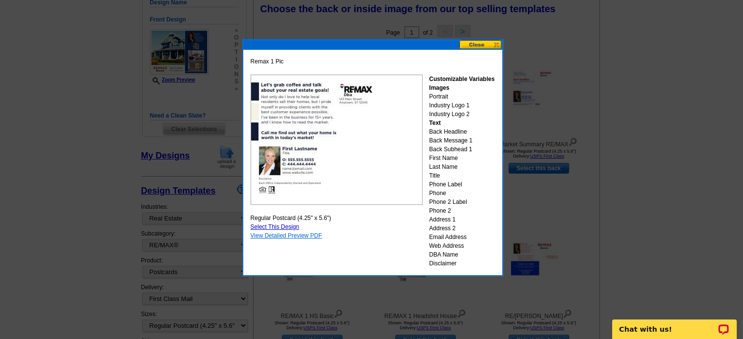
click at [296, 233] on link "View Detailed Preview PDF" at bounding box center [286, 235] width 72 height 7
click at [475, 44] on button at bounding box center [480, 44] width 43 height 9
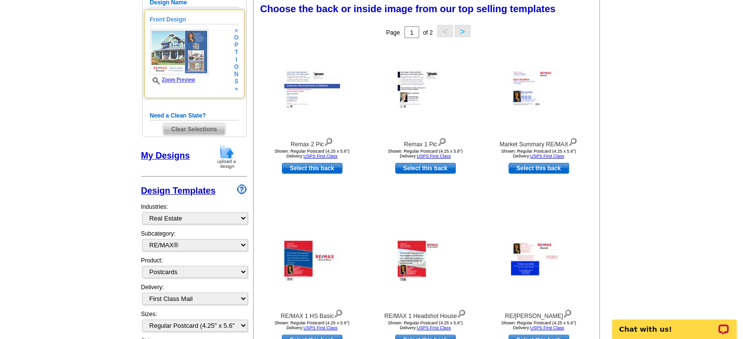
click at [178, 78] on link "Zoom Preview" at bounding box center [172, 79] width 45 height 5
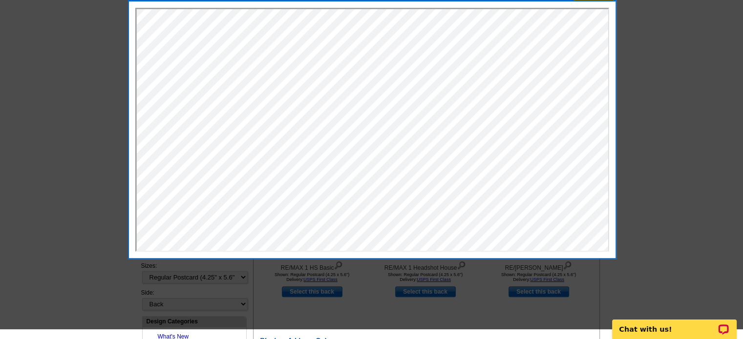
scroll to position [195, 0]
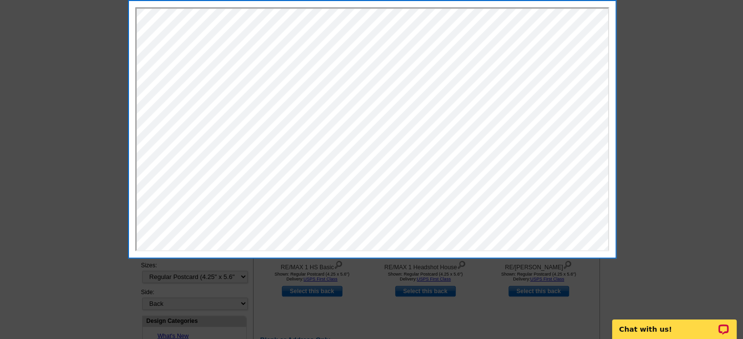
click at [659, 62] on div at bounding box center [371, 72] width 743 height 535
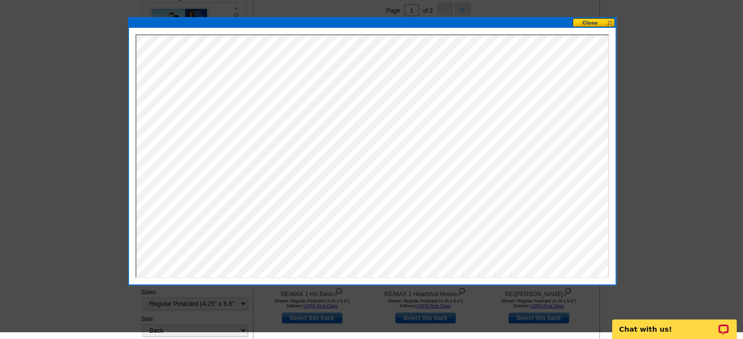
scroll to position [146, 0]
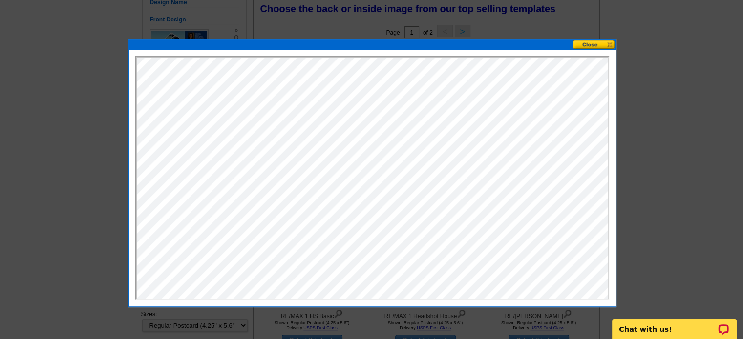
click at [596, 45] on button at bounding box center [593, 44] width 43 height 9
